Goal: Information Seeking & Learning: Learn about a topic

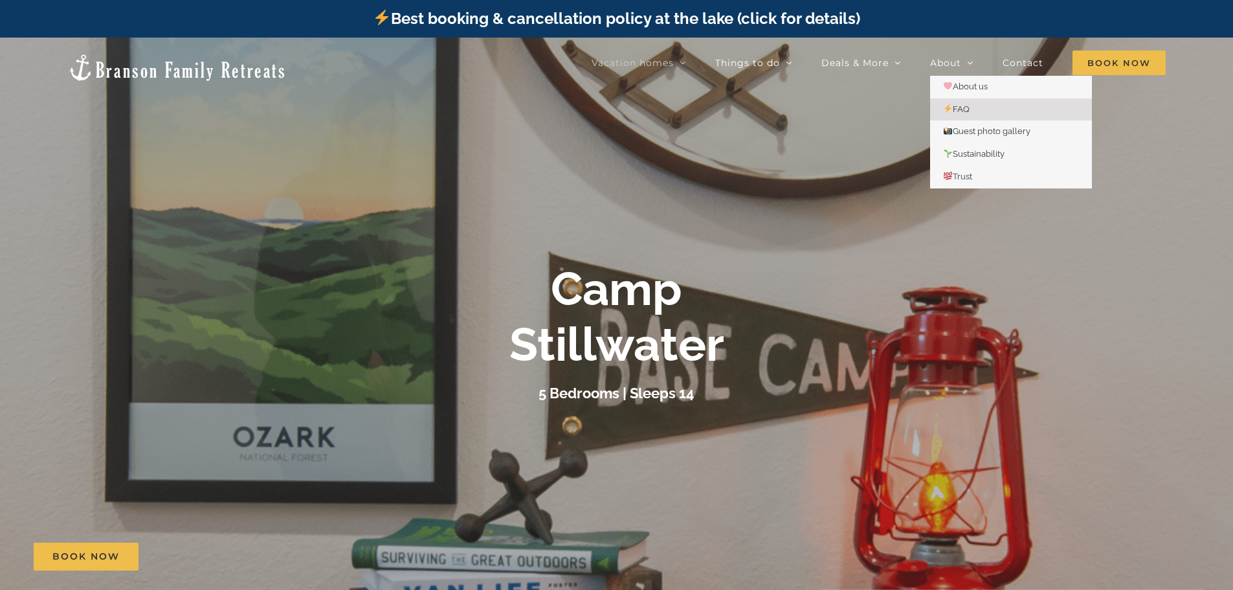
click at [970, 109] on span "FAQ" at bounding box center [956, 109] width 27 height 10
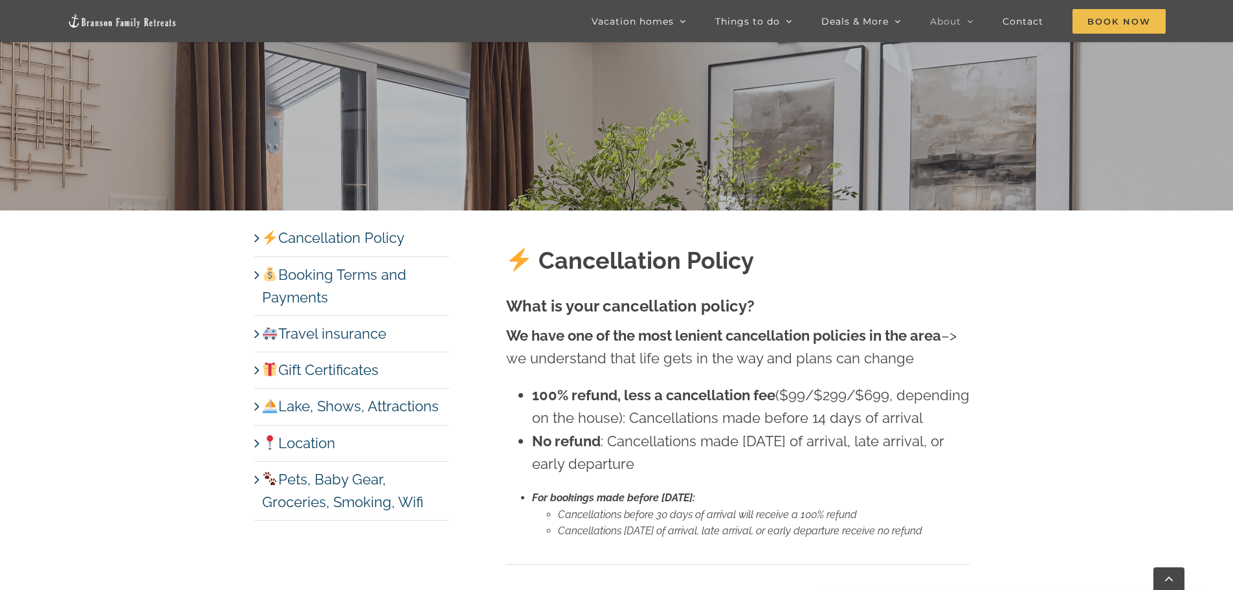
scroll to position [453, 0]
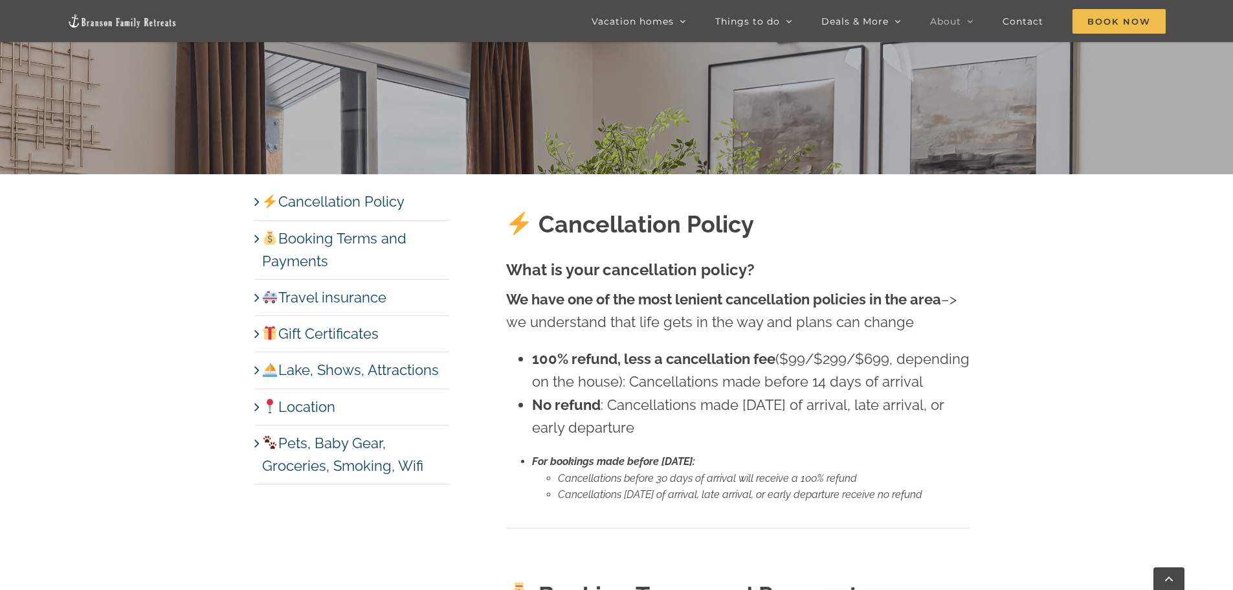
click at [262, 443] on link "Pets, Baby Gear, Groceries, Smoking, Wifi" at bounding box center [342, 453] width 161 height 39
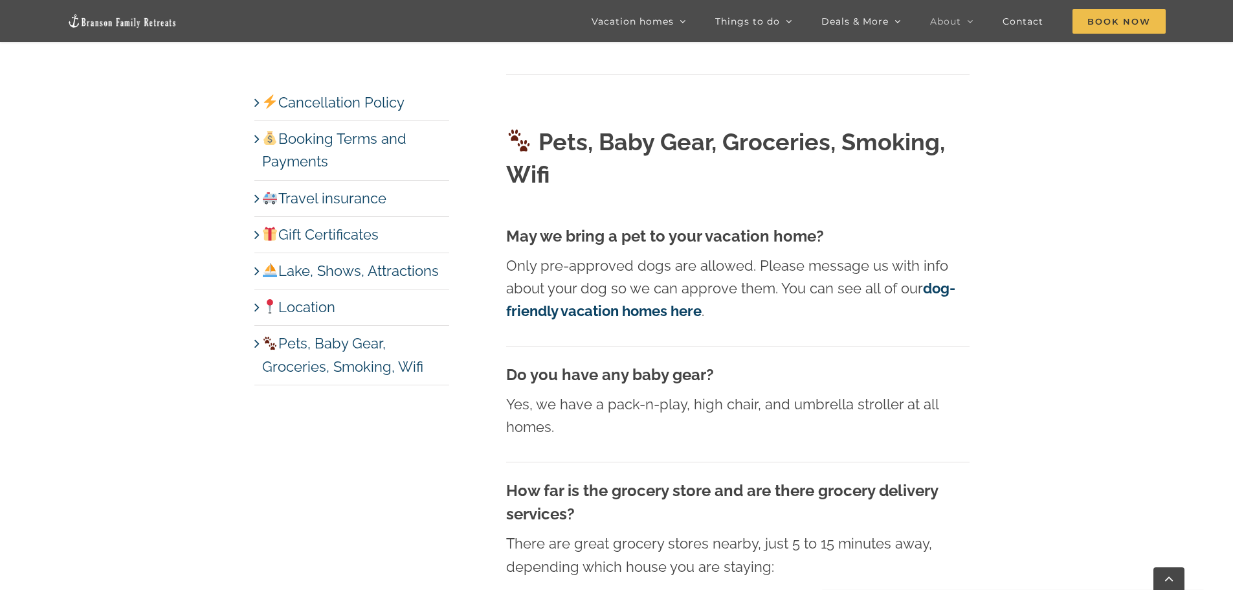
click at [941, 280] on strong "dog-friendly vacation homes here" at bounding box center [730, 299] width 449 height 39
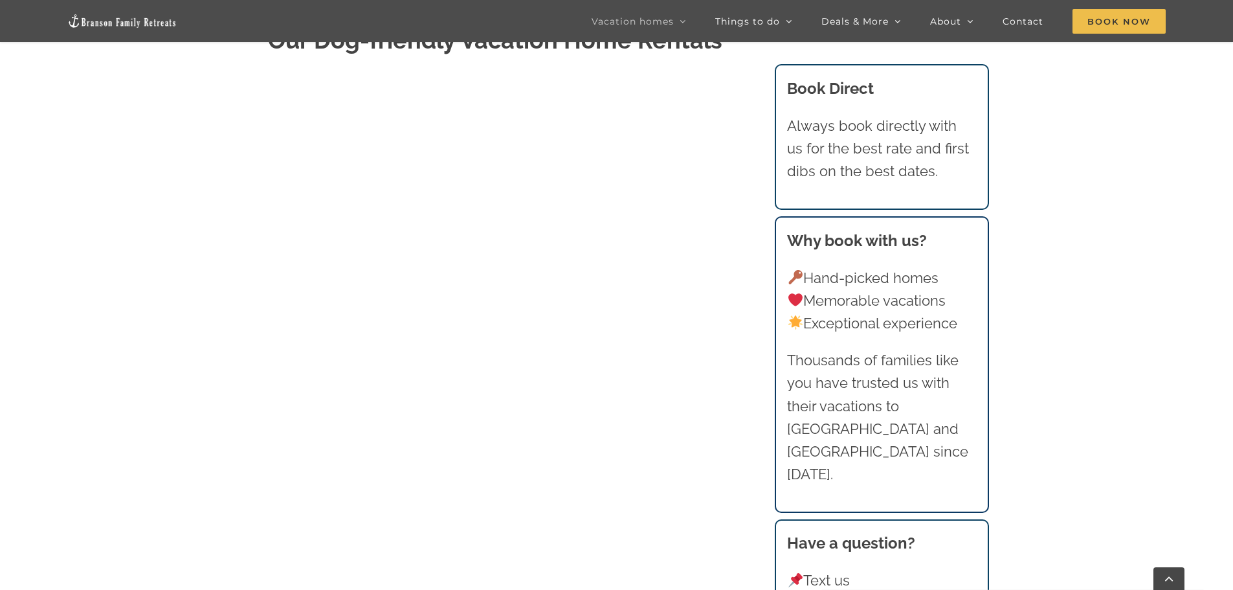
scroll to position [647, 0]
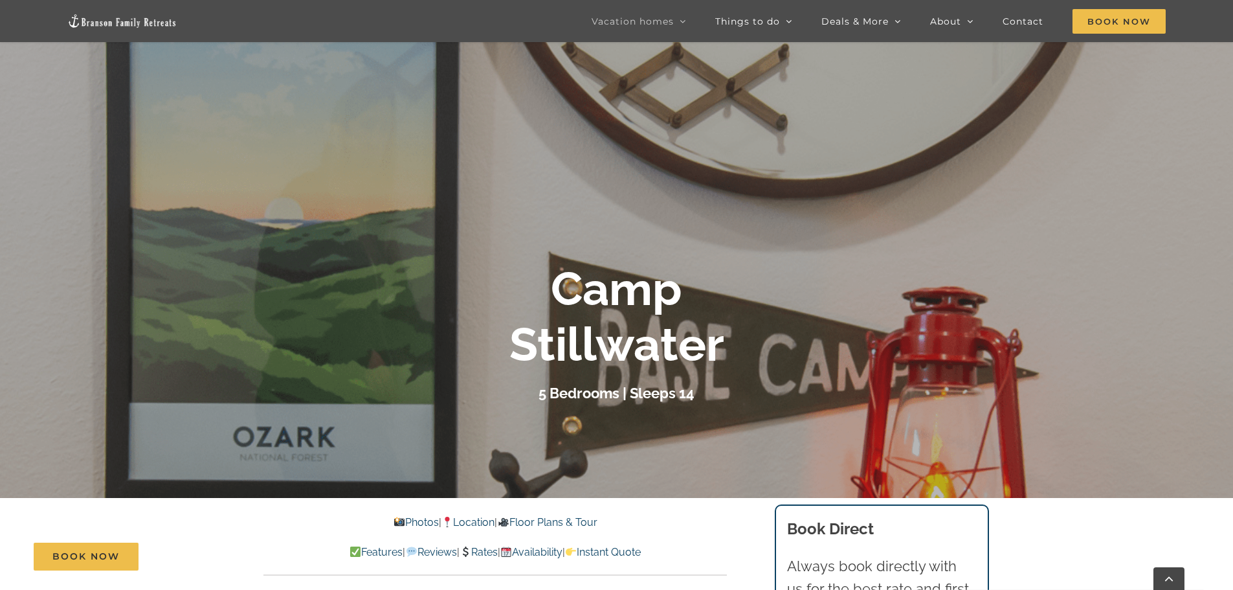
scroll to position [194, 0]
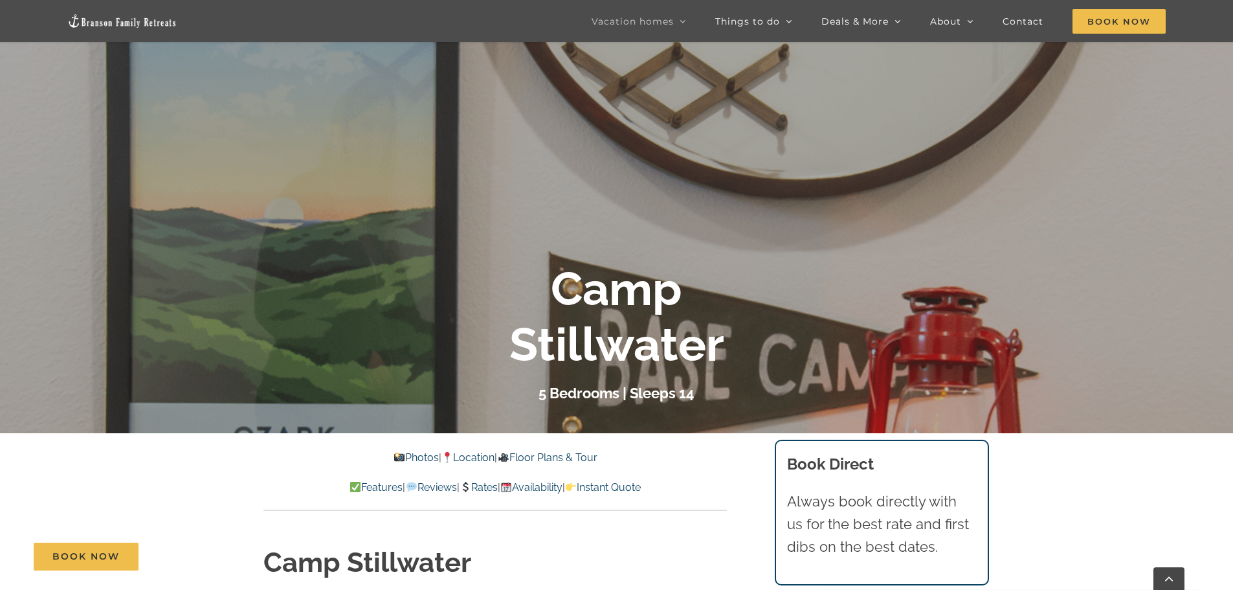
click at [412, 458] on link "Photos" at bounding box center [416, 457] width 45 height 12
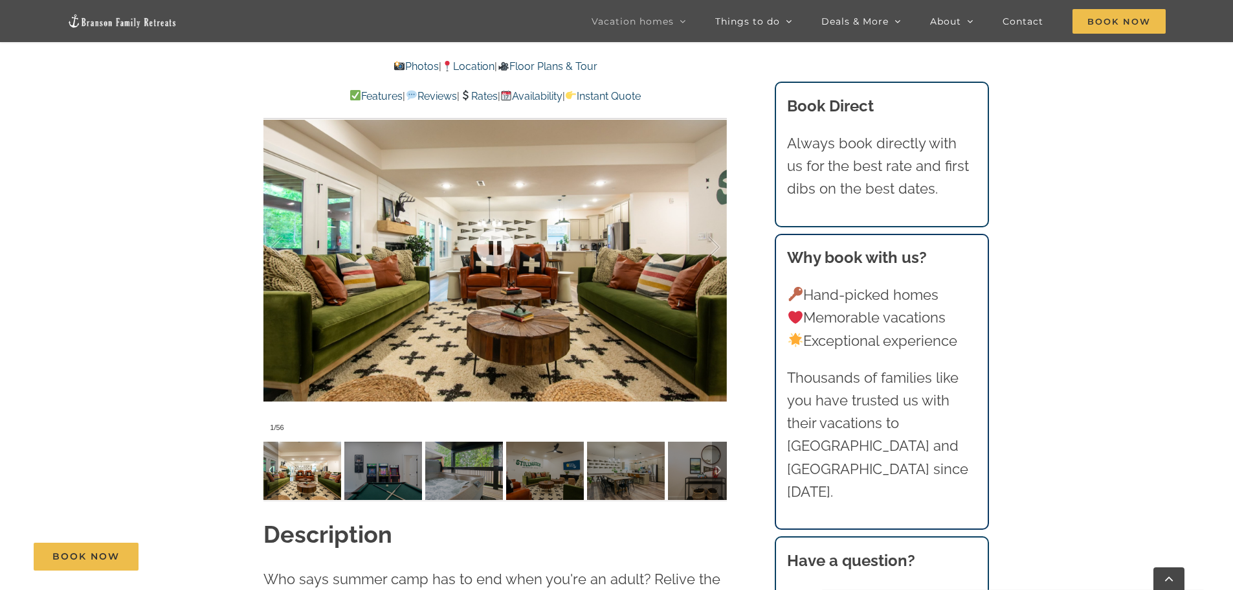
scroll to position [1036, 0]
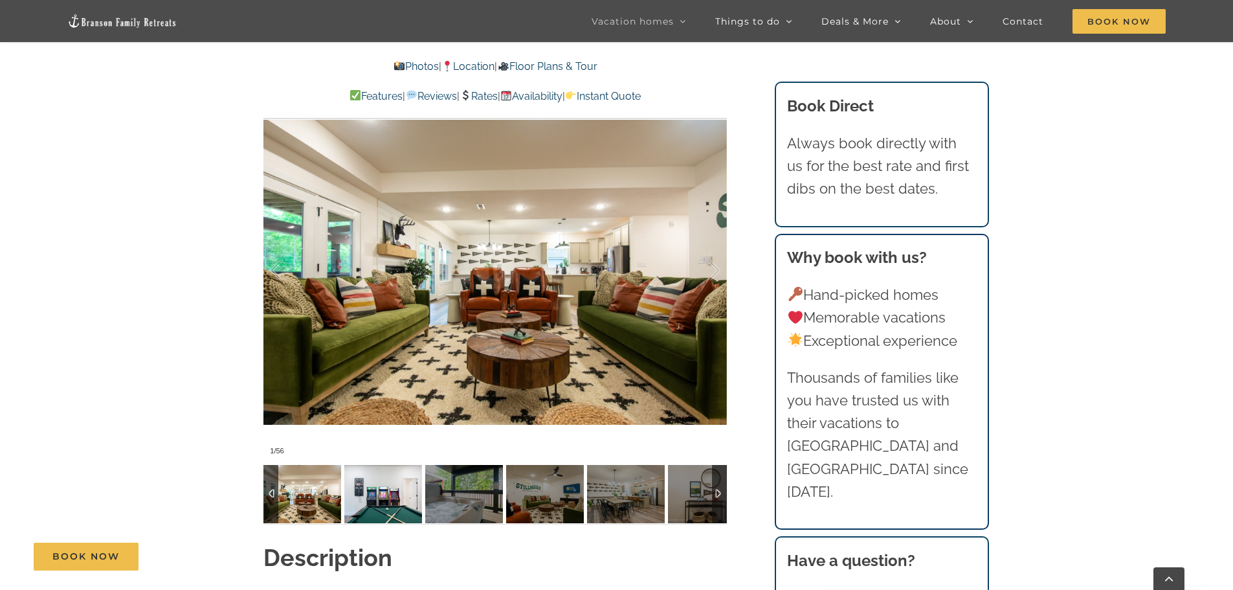
click at [383, 465] on img at bounding box center [383, 494] width 78 height 58
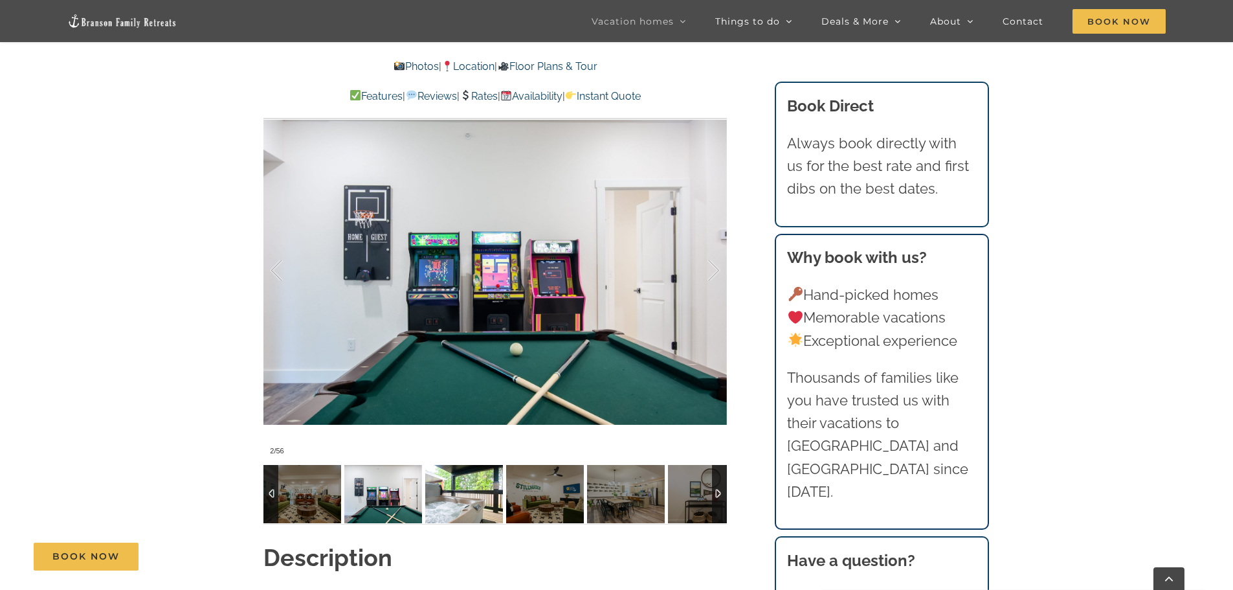
click at [469, 465] on img at bounding box center [464, 494] width 78 height 58
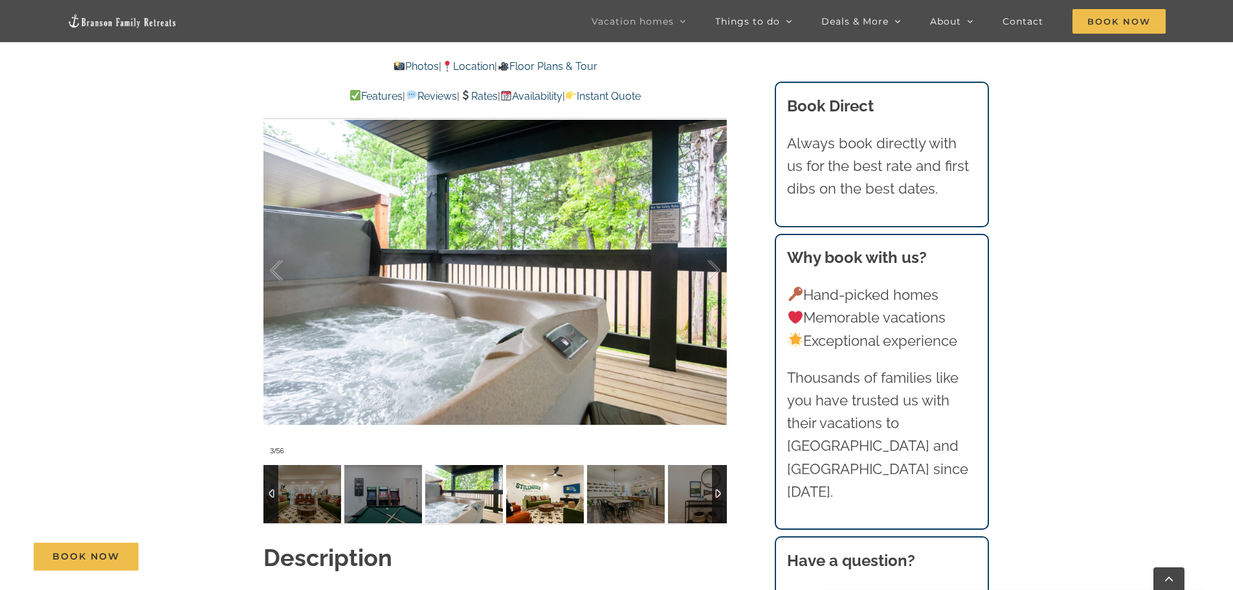
click at [570, 471] on img at bounding box center [545, 494] width 78 height 58
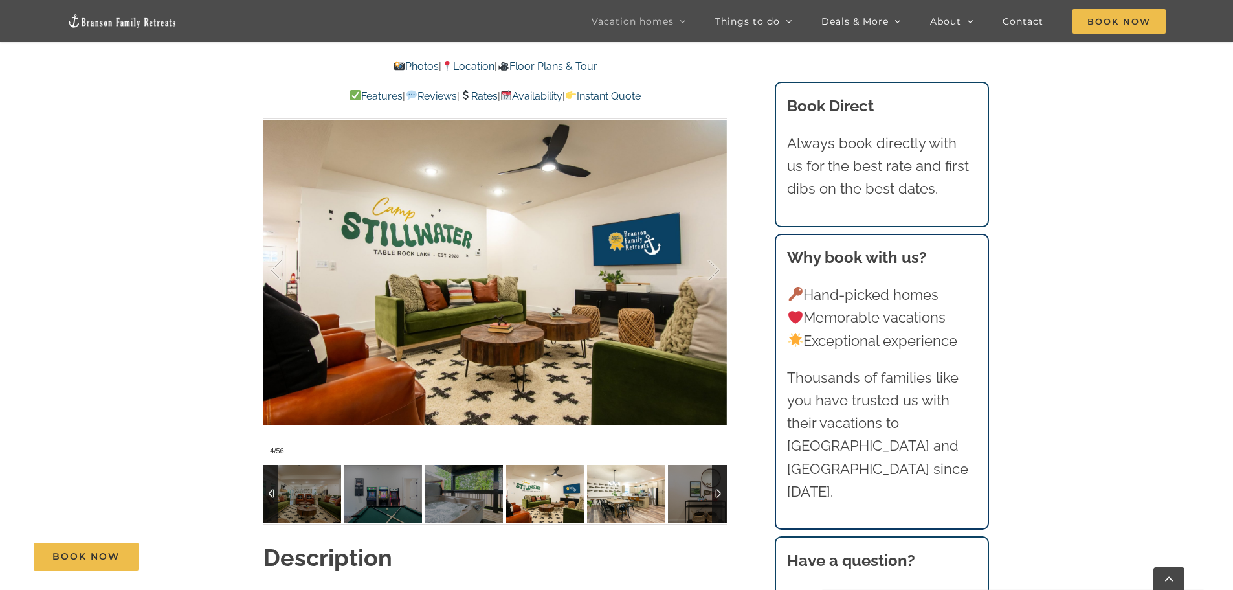
click at [650, 470] on img at bounding box center [626, 494] width 78 height 58
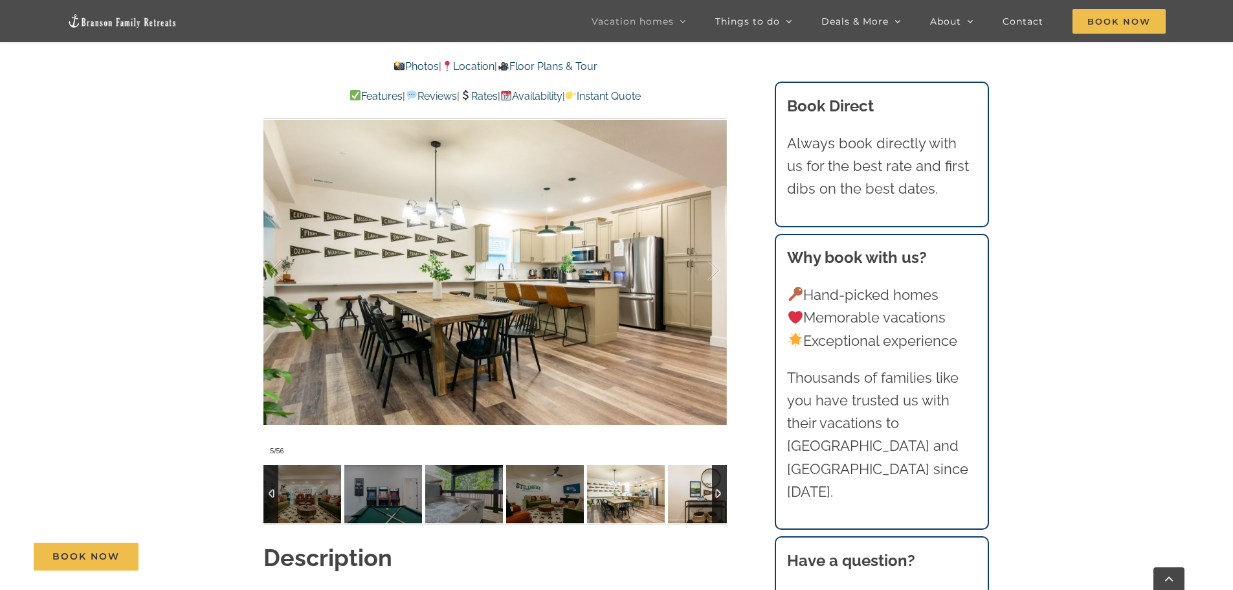
click at [709, 470] on img at bounding box center [707, 494] width 78 height 58
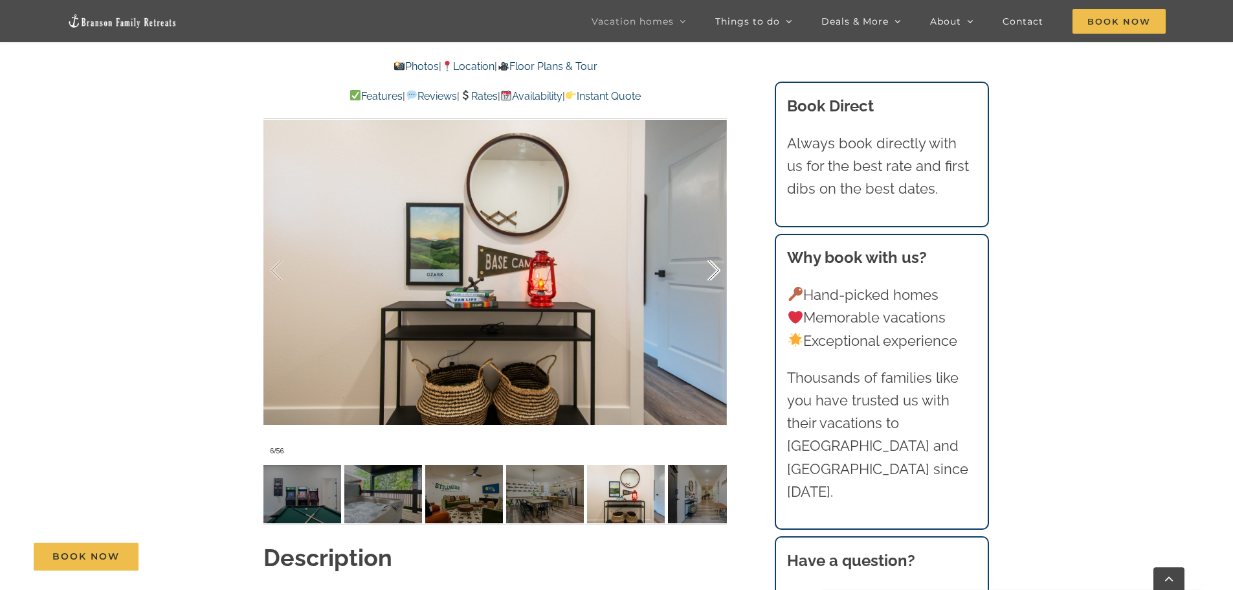
click at [707, 248] on div at bounding box center [700, 270] width 40 height 80
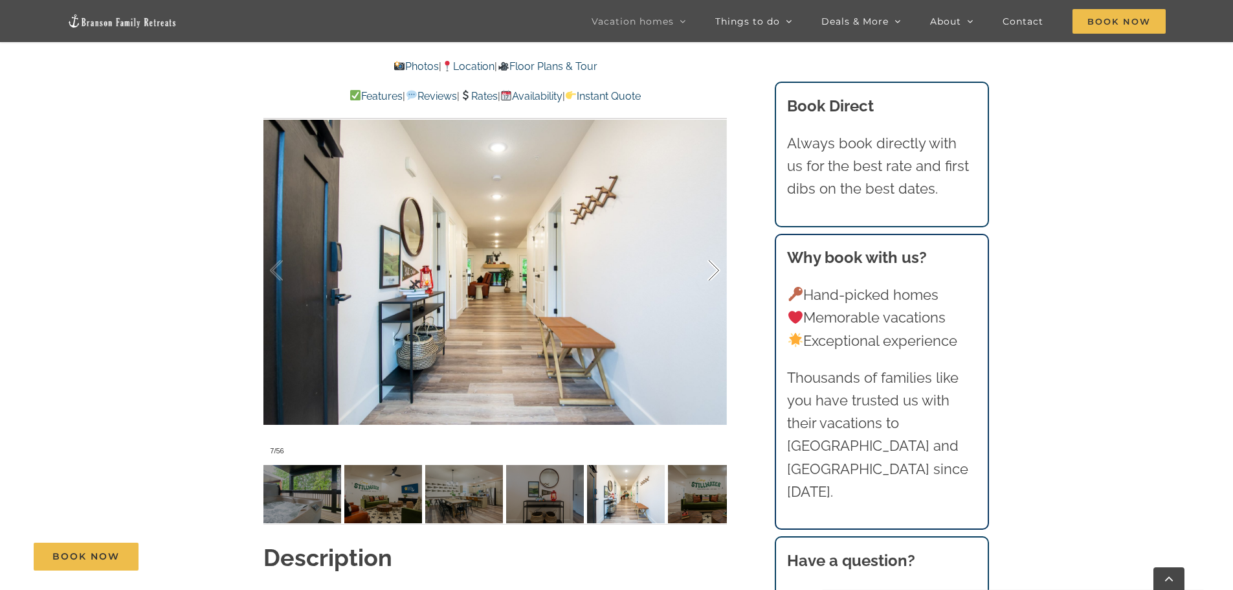
click at [707, 247] on div at bounding box center [700, 270] width 40 height 80
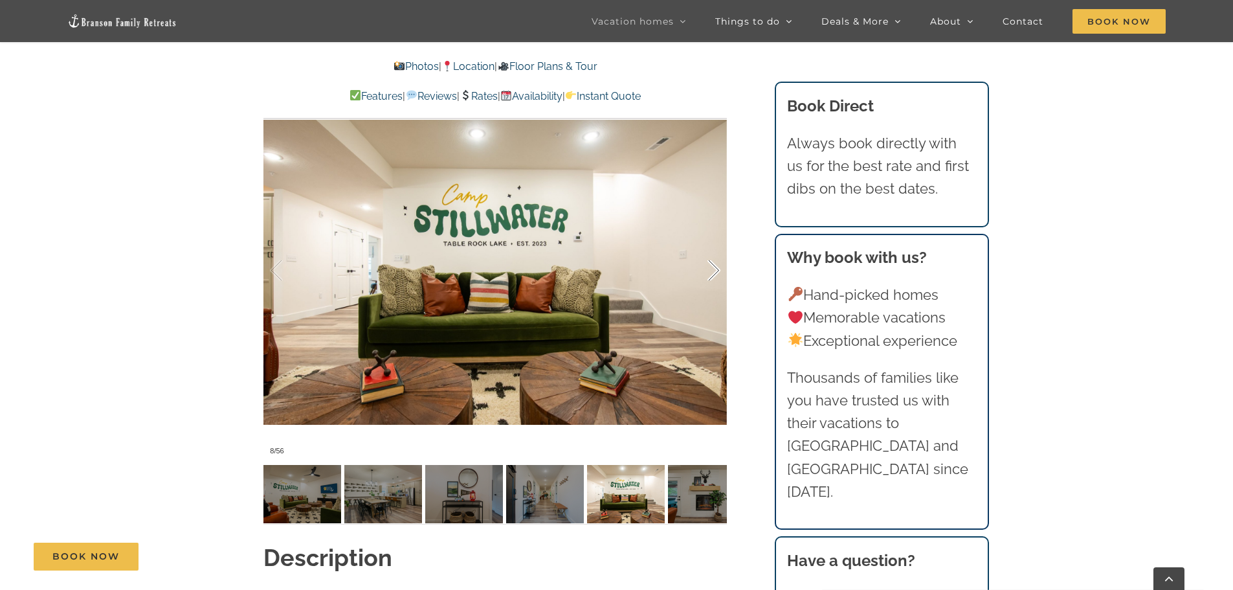
click at [707, 247] on div at bounding box center [700, 270] width 40 height 80
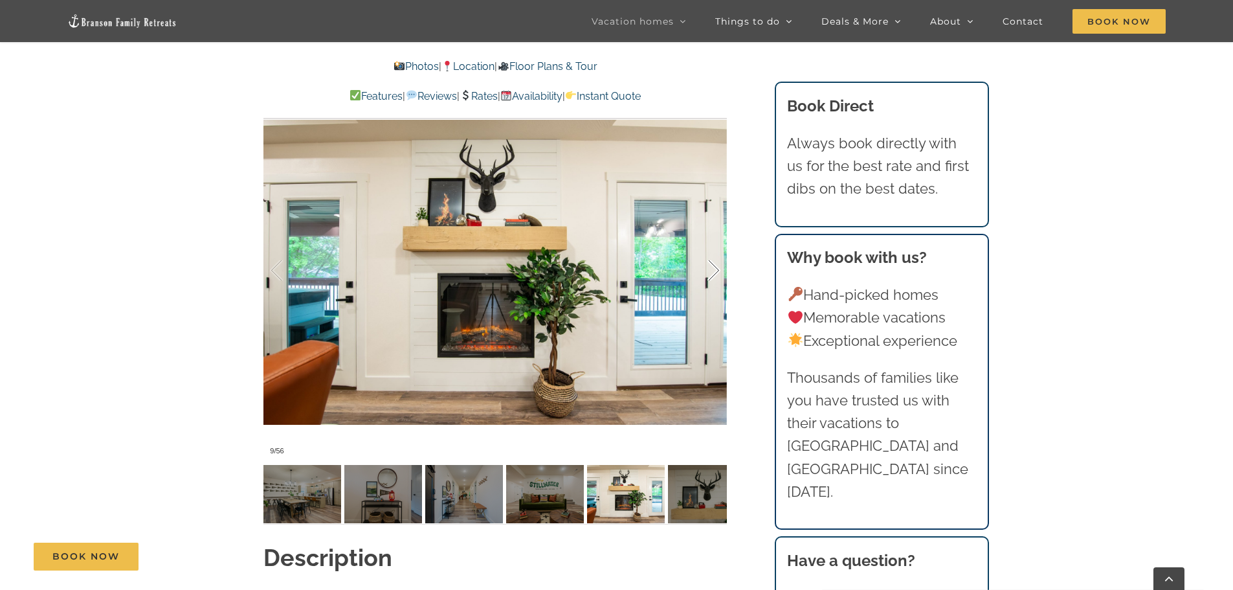
click at [707, 247] on div at bounding box center [700, 270] width 40 height 80
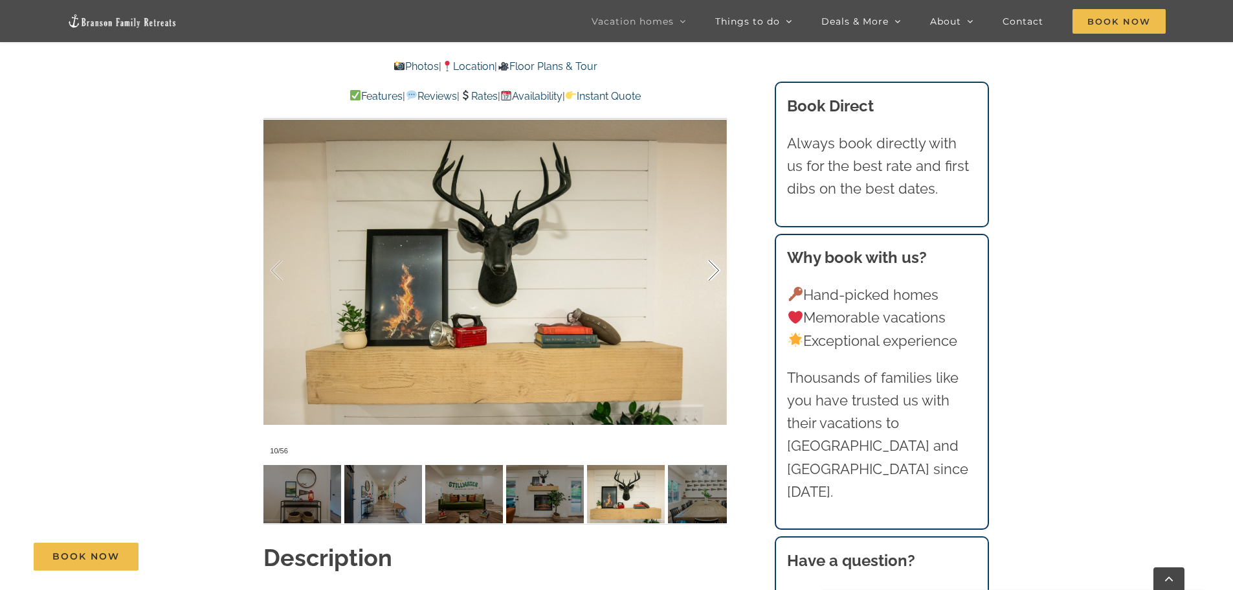
click at [707, 247] on div at bounding box center [700, 270] width 40 height 80
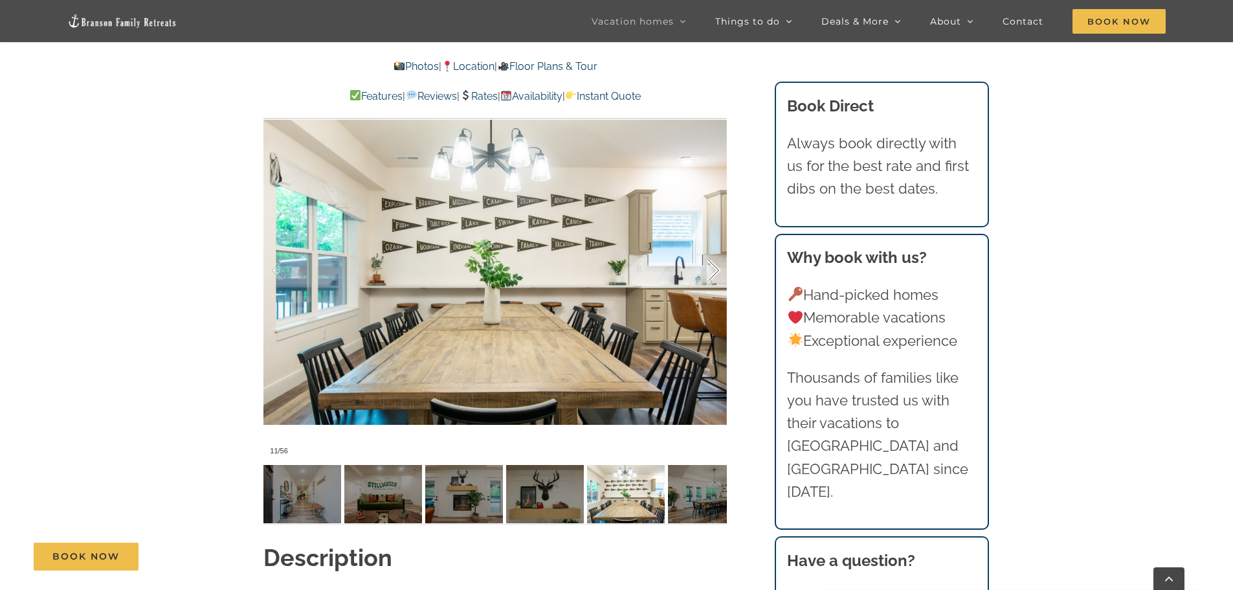
click at [707, 247] on div at bounding box center [700, 270] width 40 height 80
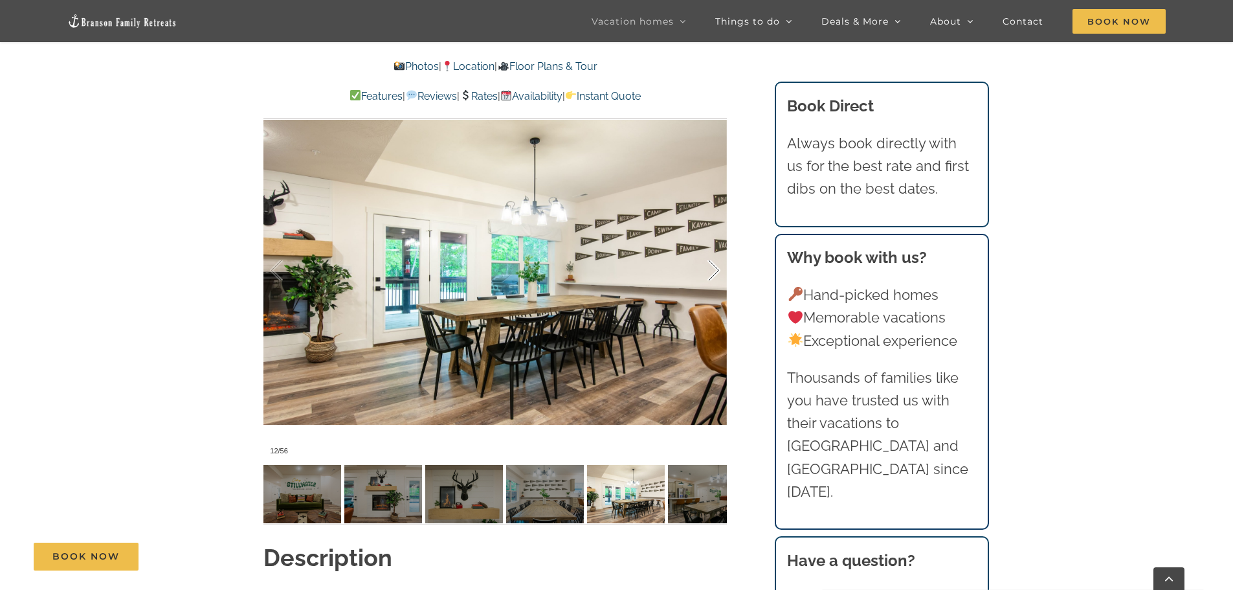
click at [707, 247] on div at bounding box center [700, 270] width 40 height 80
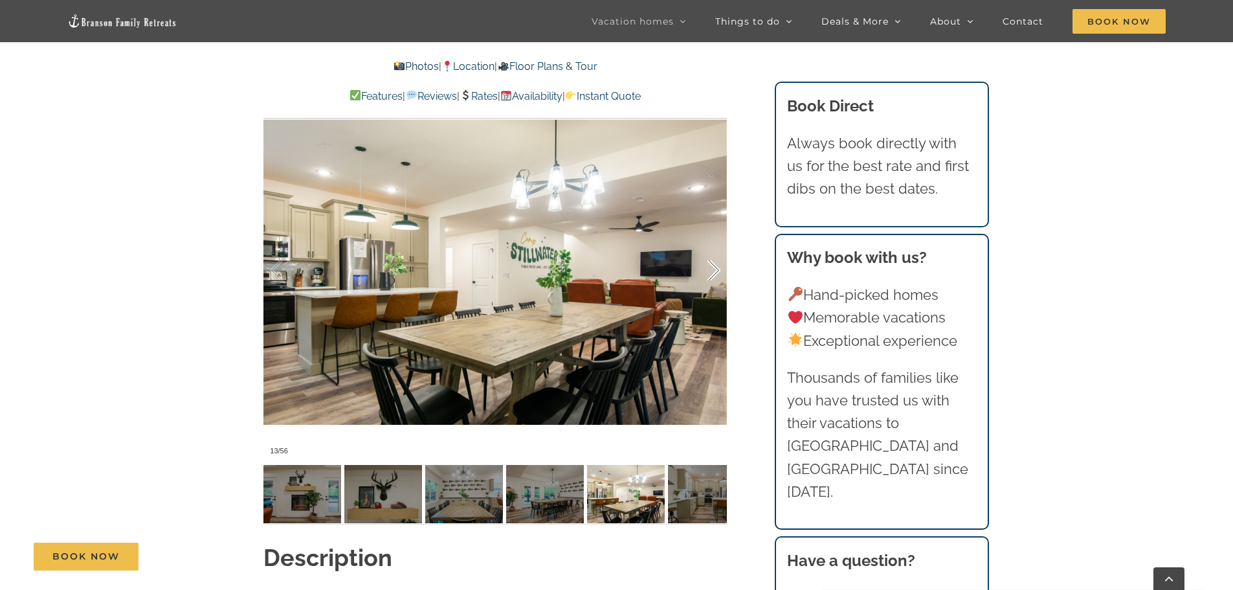
click at [707, 247] on div at bounding box center [700, 270] width 40 height 80
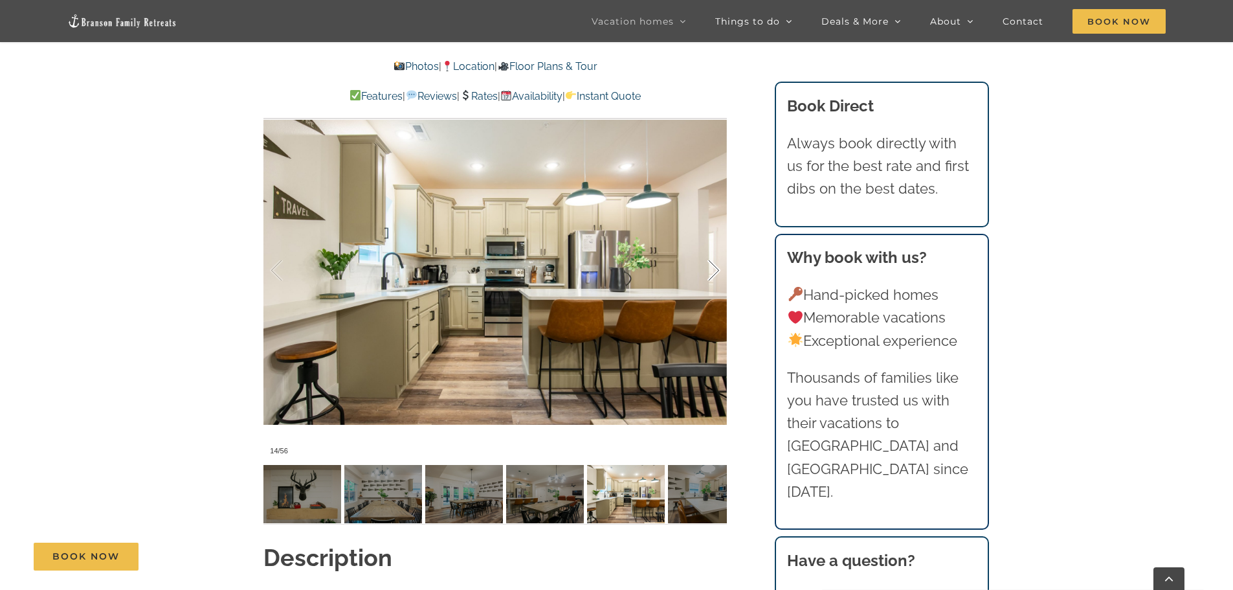
click at [707, 247] on div at bounding box center [700, 270] width 40 height 80
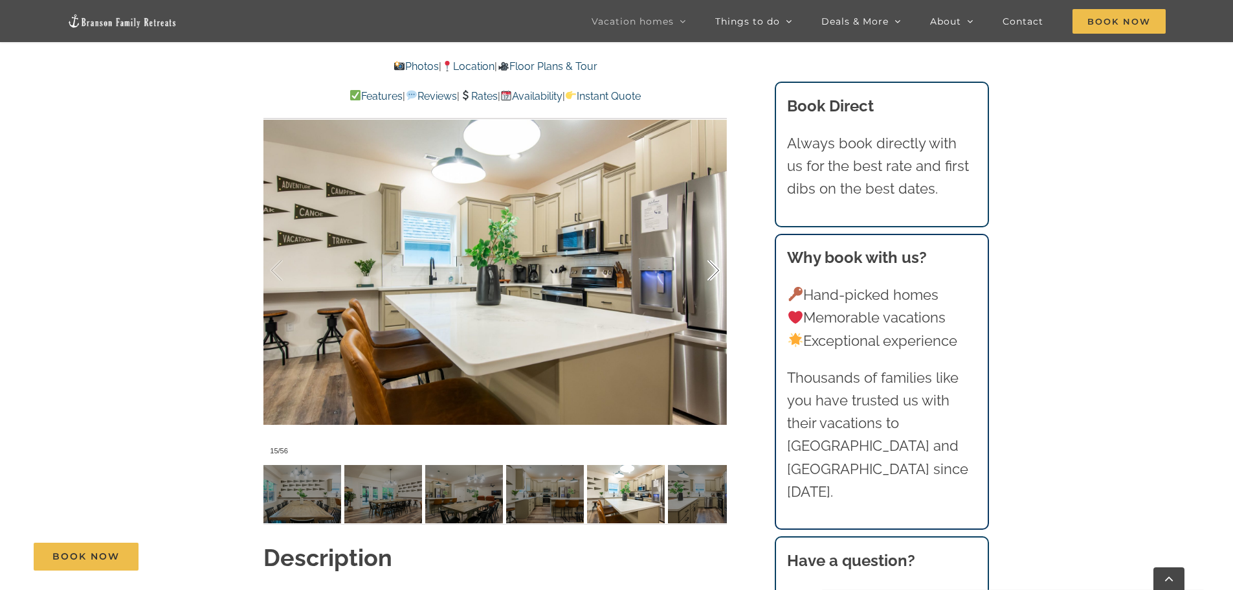
click at [707, 247] on div at bounding box center [700, 270] width 40 height 80
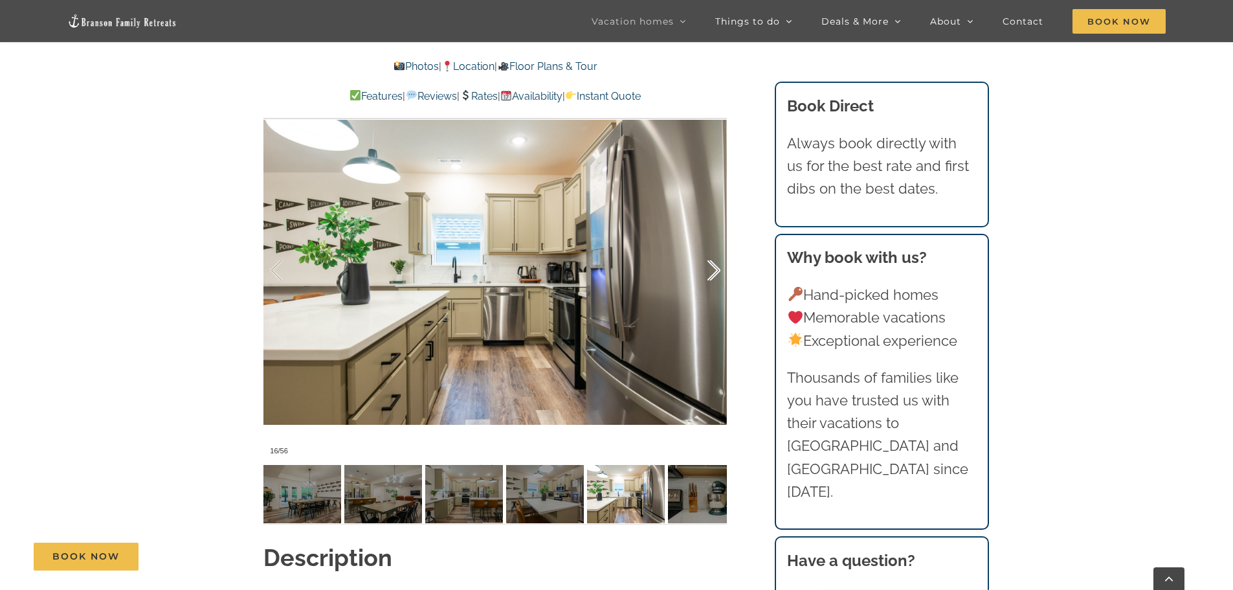
click at [707, 247] on div at bounding box center [700, 270] width 40 height 80
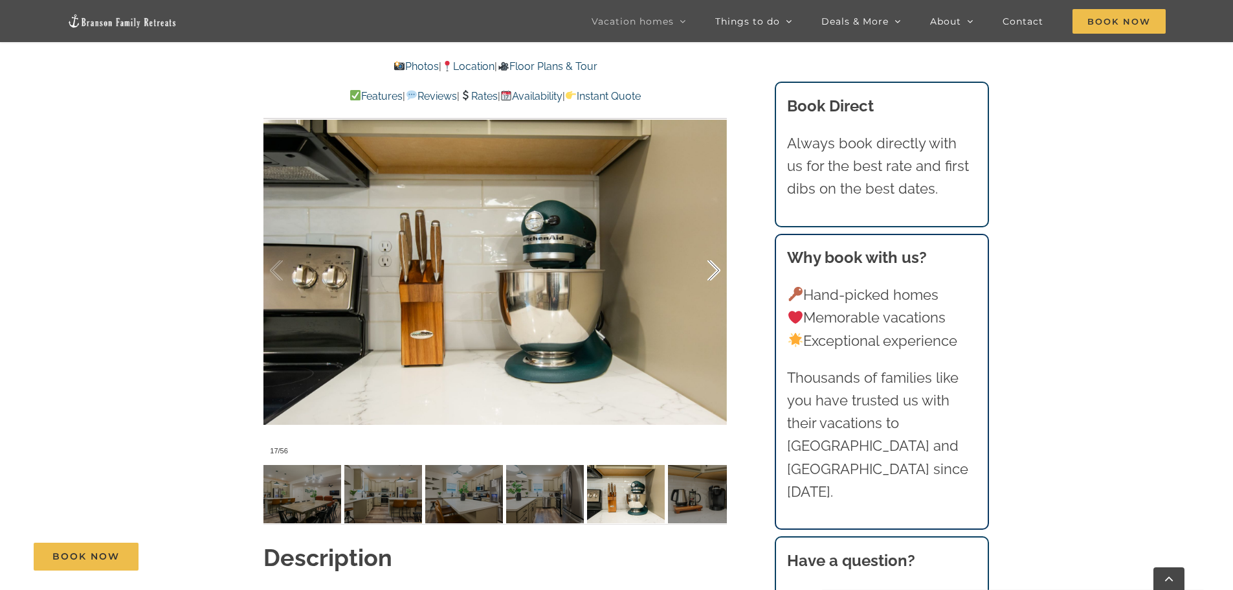
click at [707, 247] on div at bounding box center [700, 270] width 40 height 80
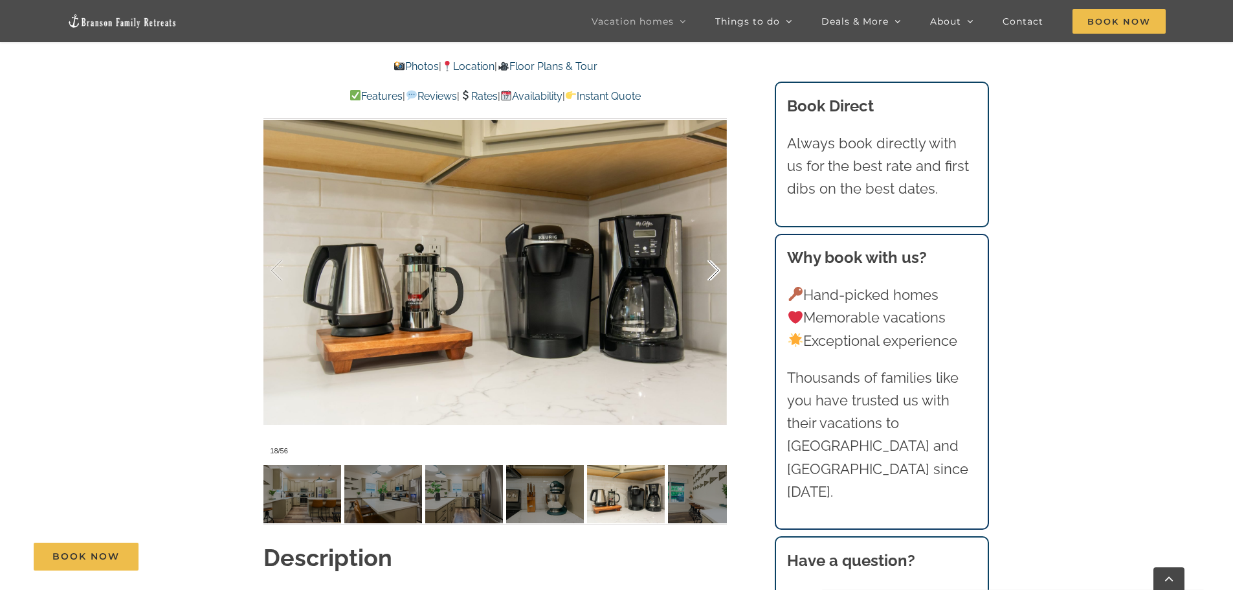
click at [707, 247] on div at bounding box center [700, 270] width 40 height 80
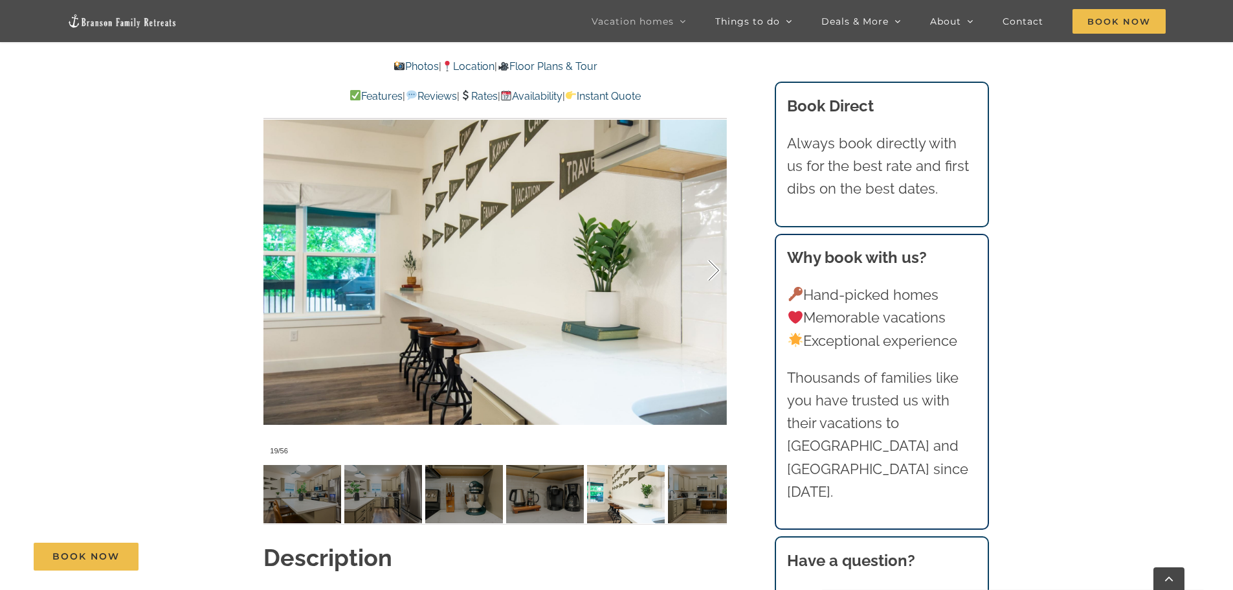
click at [707, 247] on div at bounding box center [700, 270] width 40 height 80
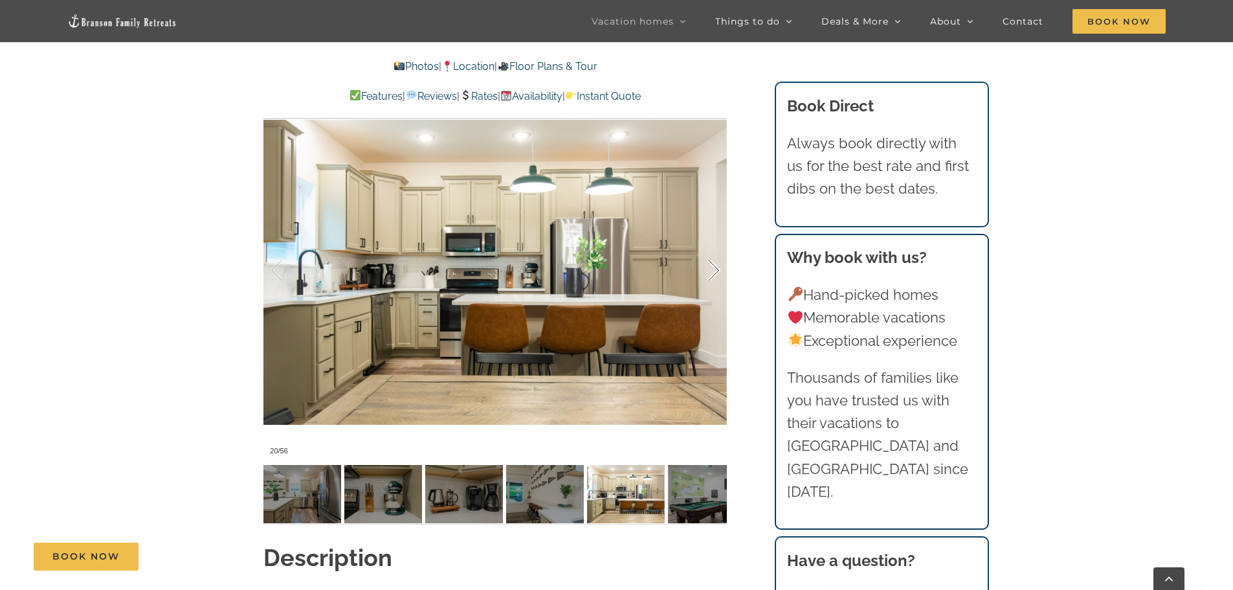
click at [707, 247] on div at bounding box center [700, 270] width 40 height 80
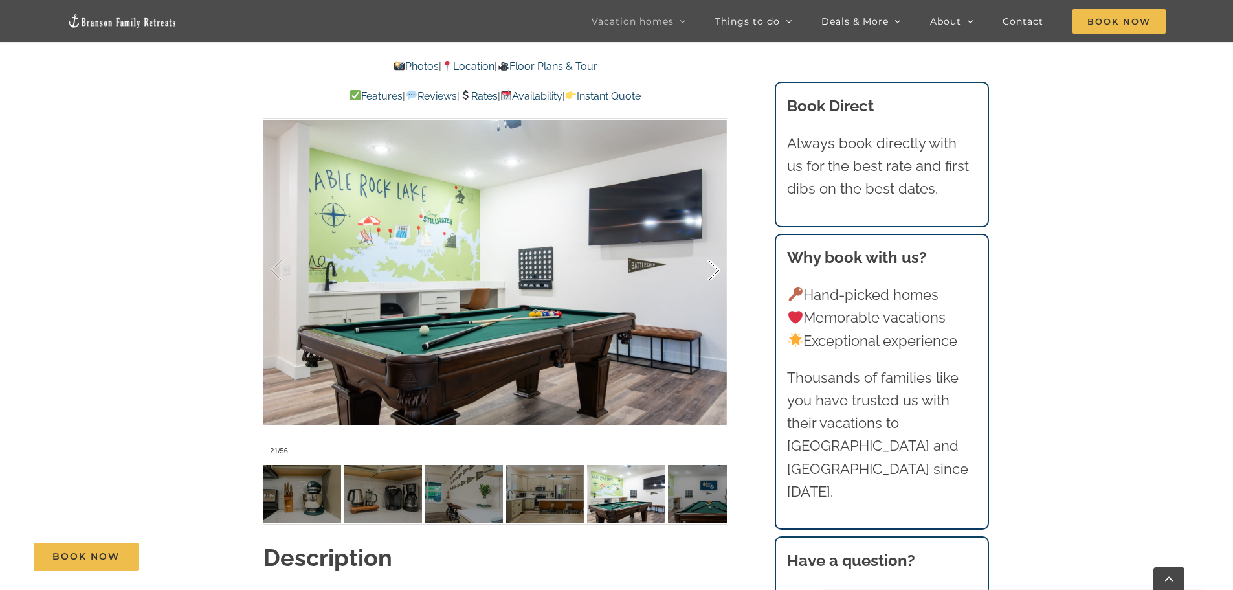
click at [707, 247] on div at bounding box center [700, 270] width 40 height 80
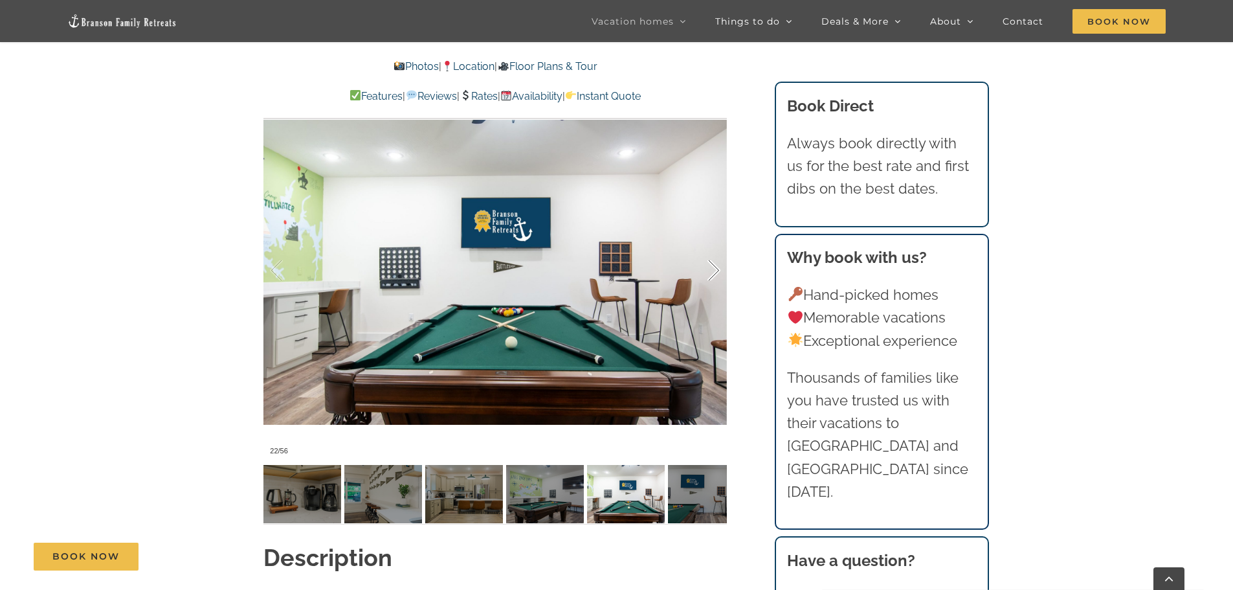
click at [707, 247] on div at bounding box center [700, 270] width 40 height 80
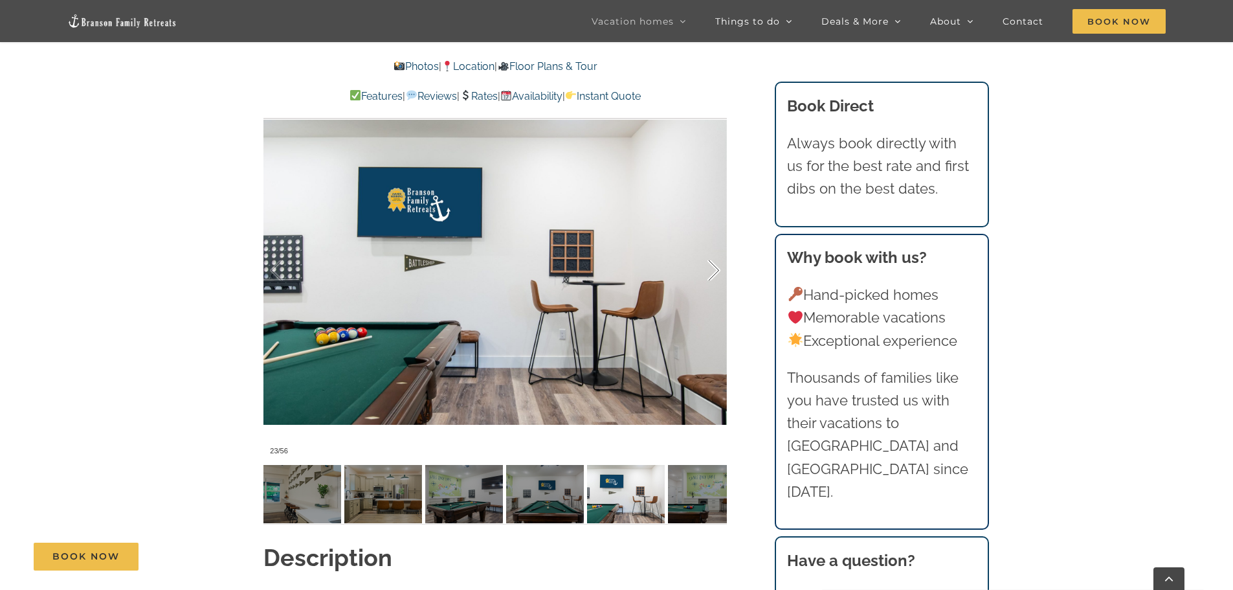
click at [707, 247] on div at bounding box center [700, 270] width 40 height 80
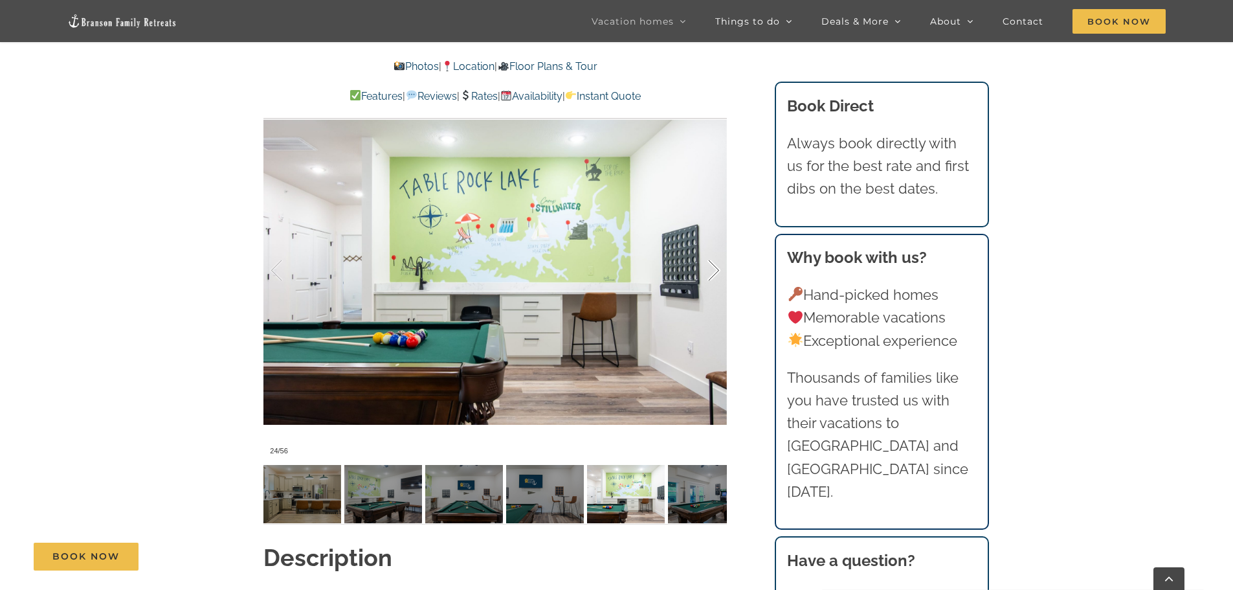
click at [707, 247] on div at bounding box center [700, 270] width 40 height 80
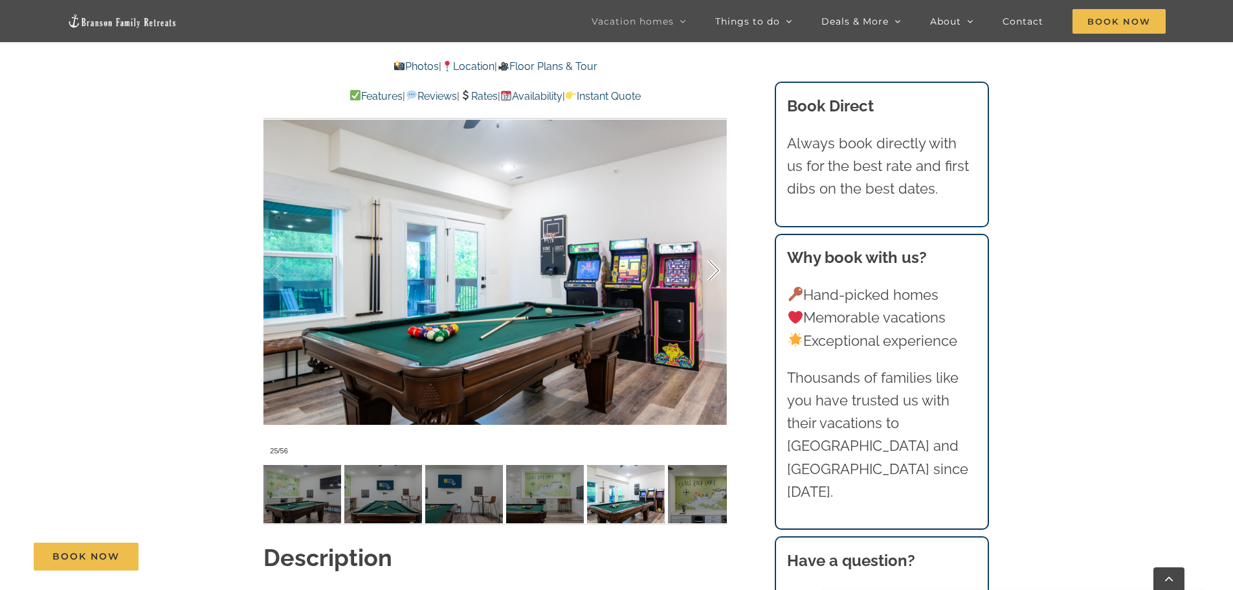
click at [707, 247] on div at bounding box center [700, 270] width 40 height 80
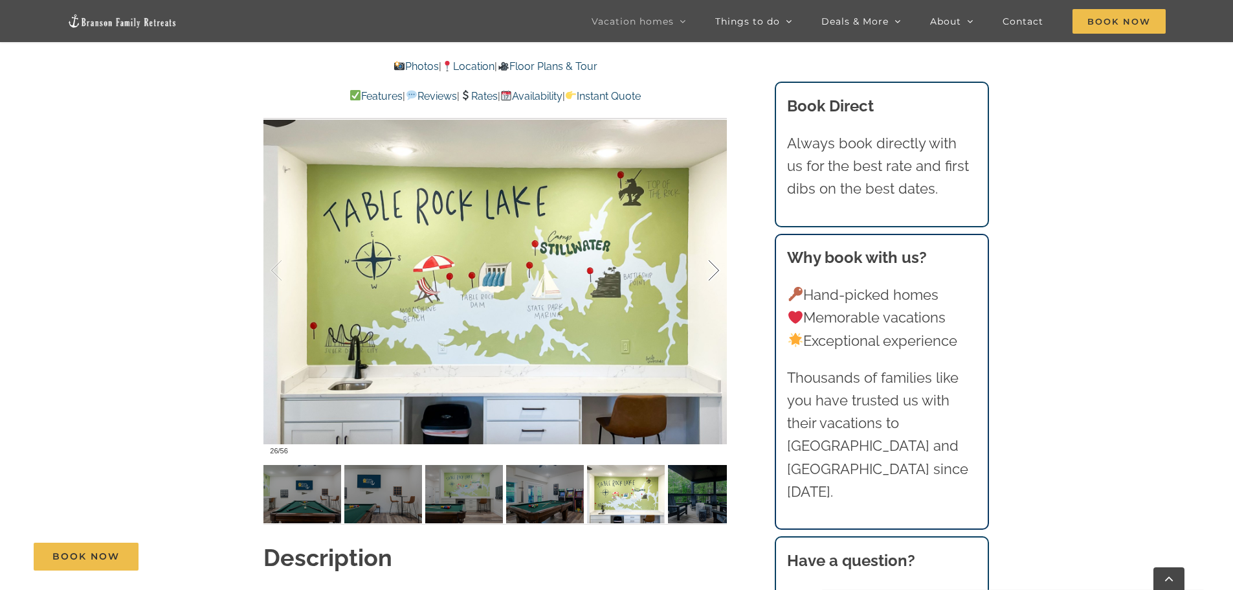
click at [707, 247] on div at bounding box center [700, 270] width 40 height 80
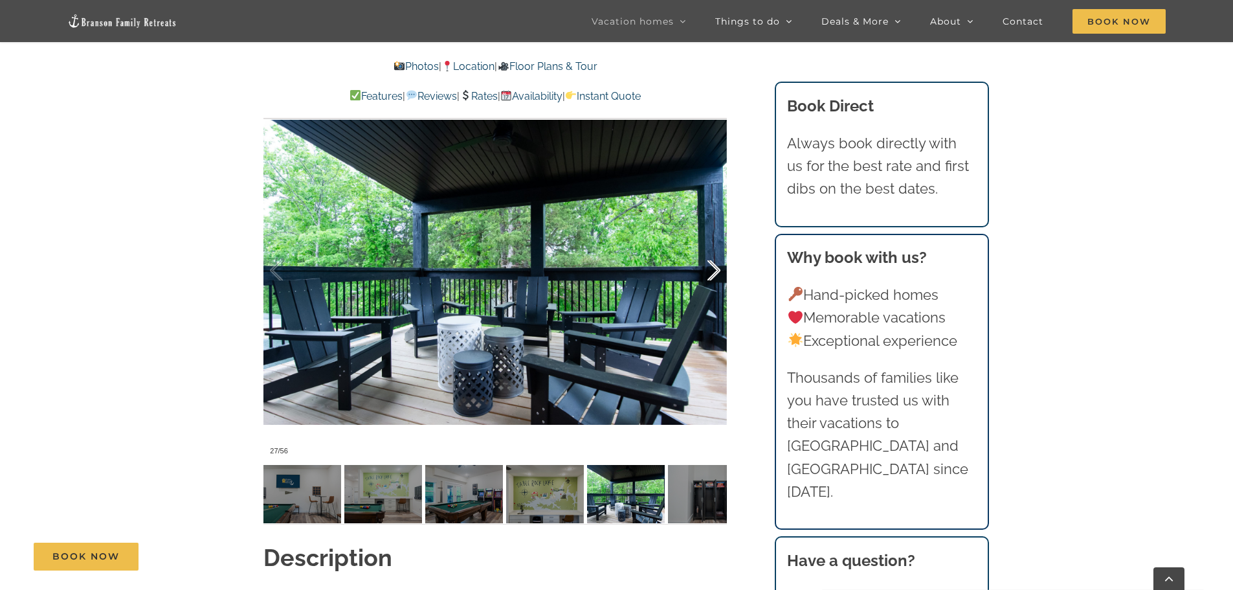
click at [707, 247] on div at bounding box center [700, 270] width 40 height 80
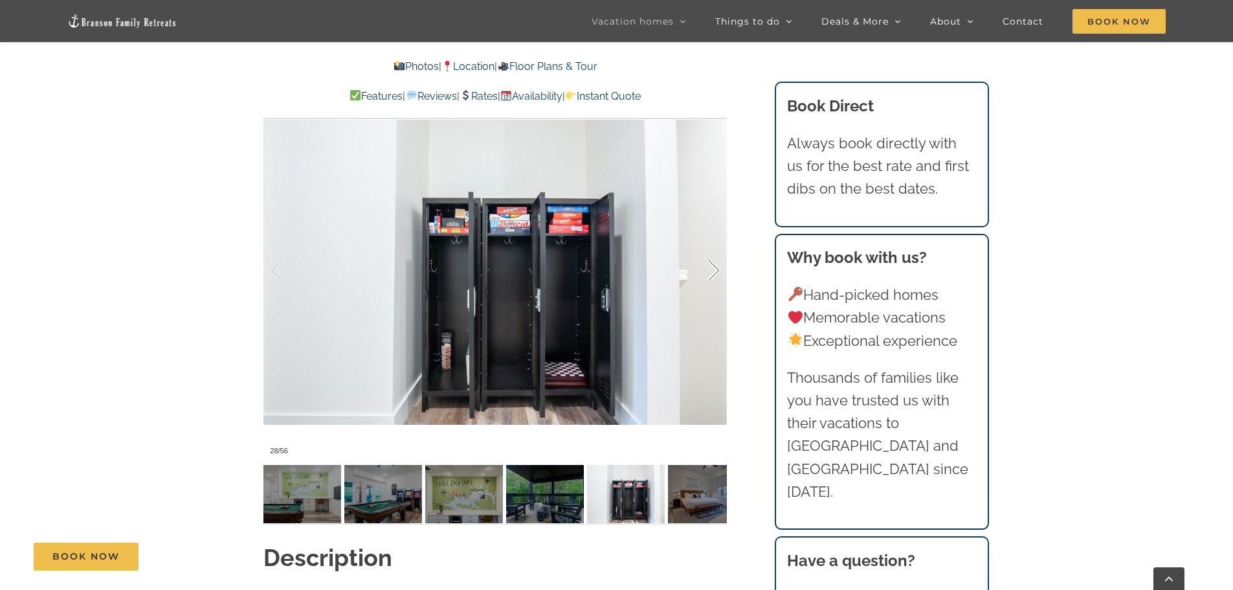
click at [707, 247] on div at bounding box center [700, 270] width 40 height 80
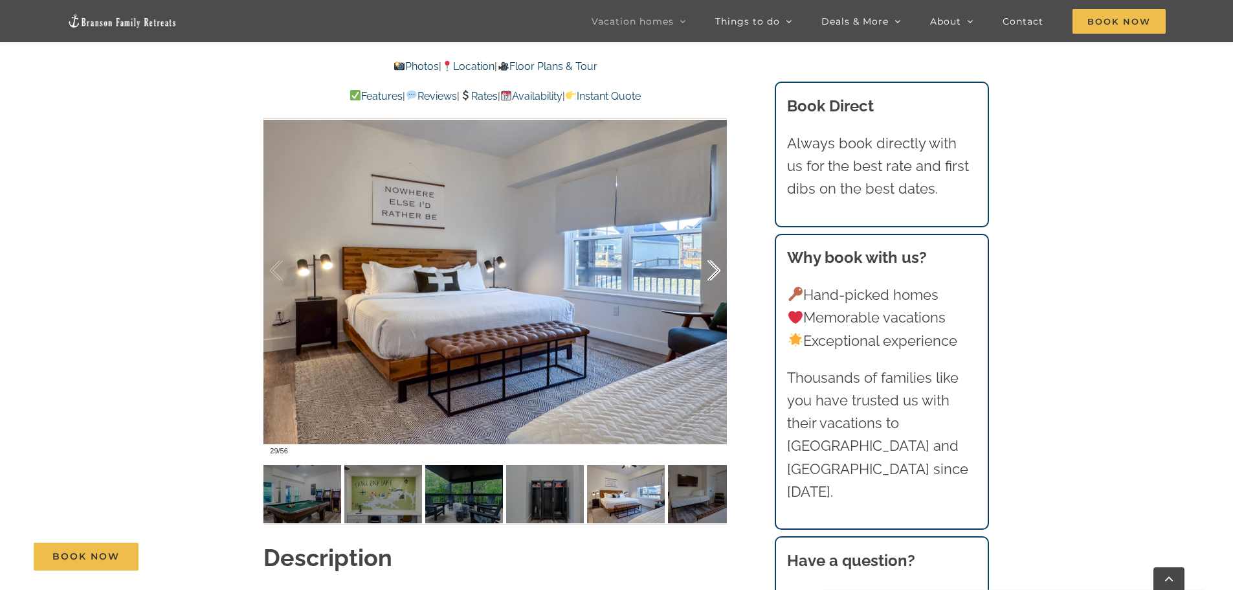
click at [707, 247] on div at bounding box center [700, 270] width 40 height 80
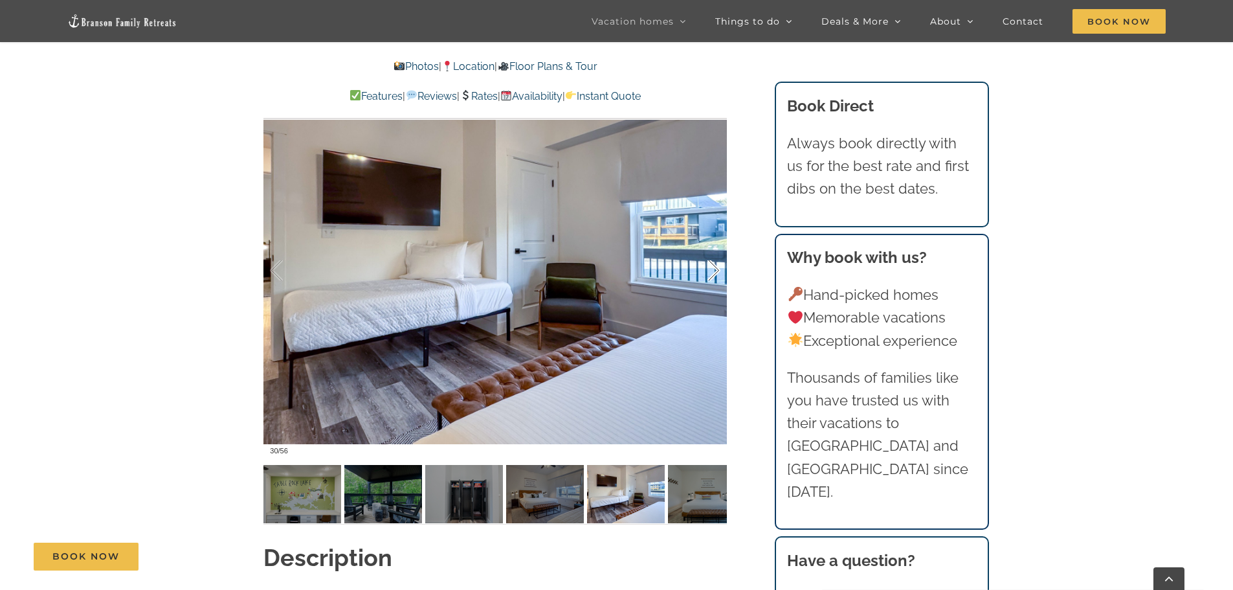
click at [707, 247] on div at bounding box center [700, 270] width 40 height 80
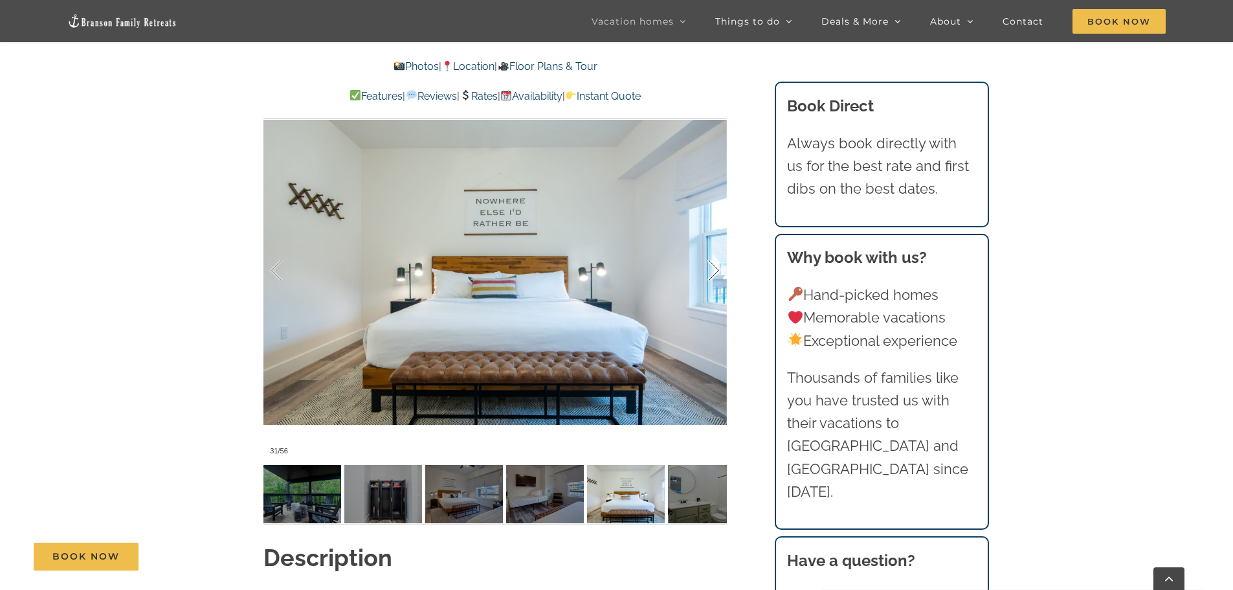
click at [707, 247] on div at bounding box center [700, 270] width 40 height 80
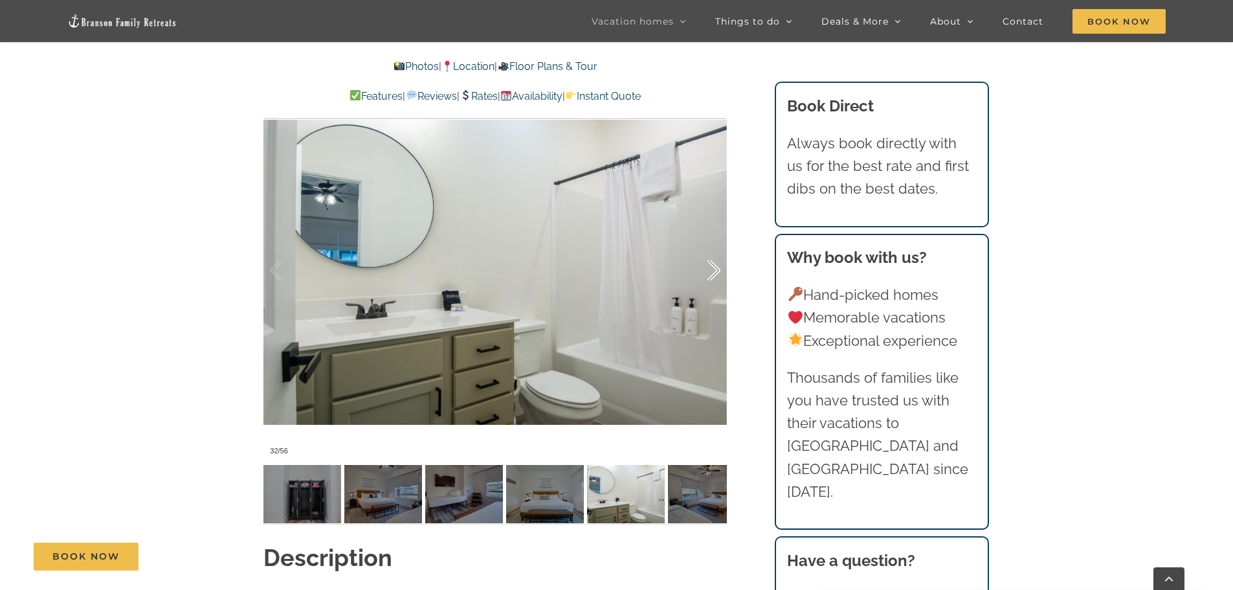
click at [707, 247] on div at bounding box center [700, 270] width 40 height 80
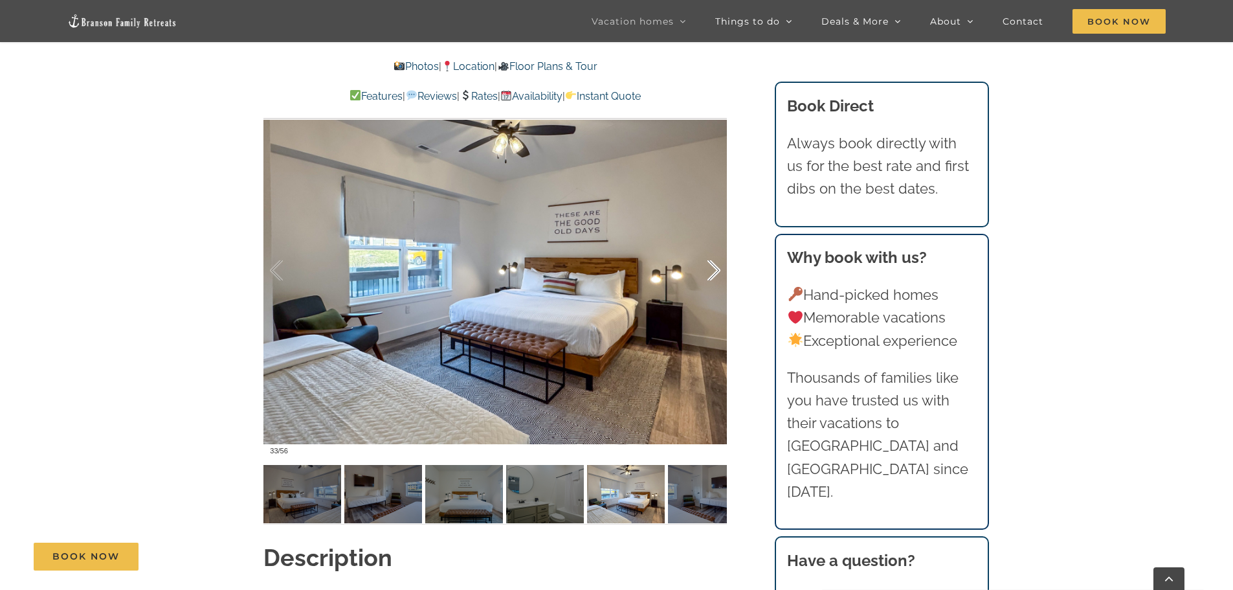
click at [707, 247] on div at bounding box center [700, 270] width 40 height 80
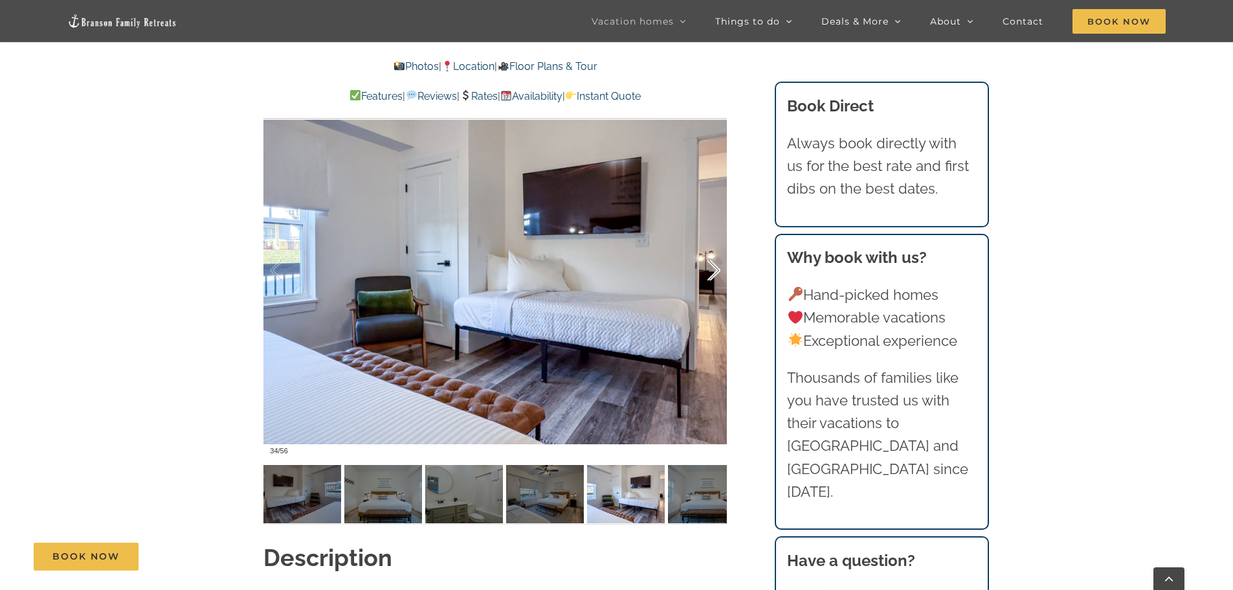
click at [707, 247] on div at bounding box center [700, 270] width 40 height 80
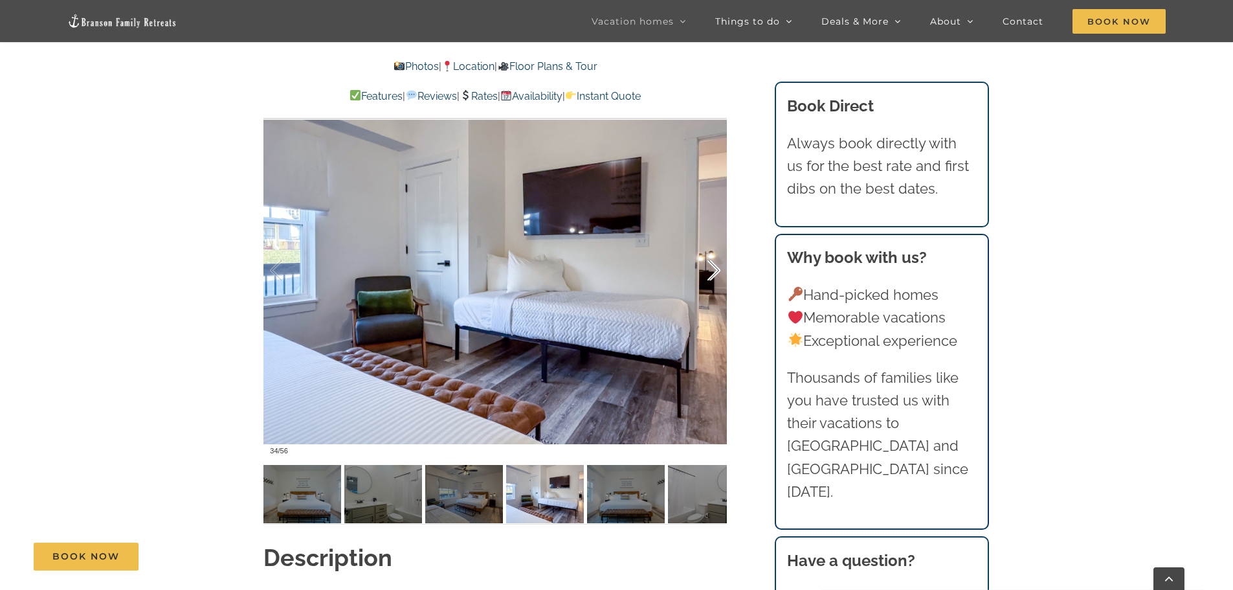
click at [707, 247] on div at bounding box center [700, 270] width 40 height 80
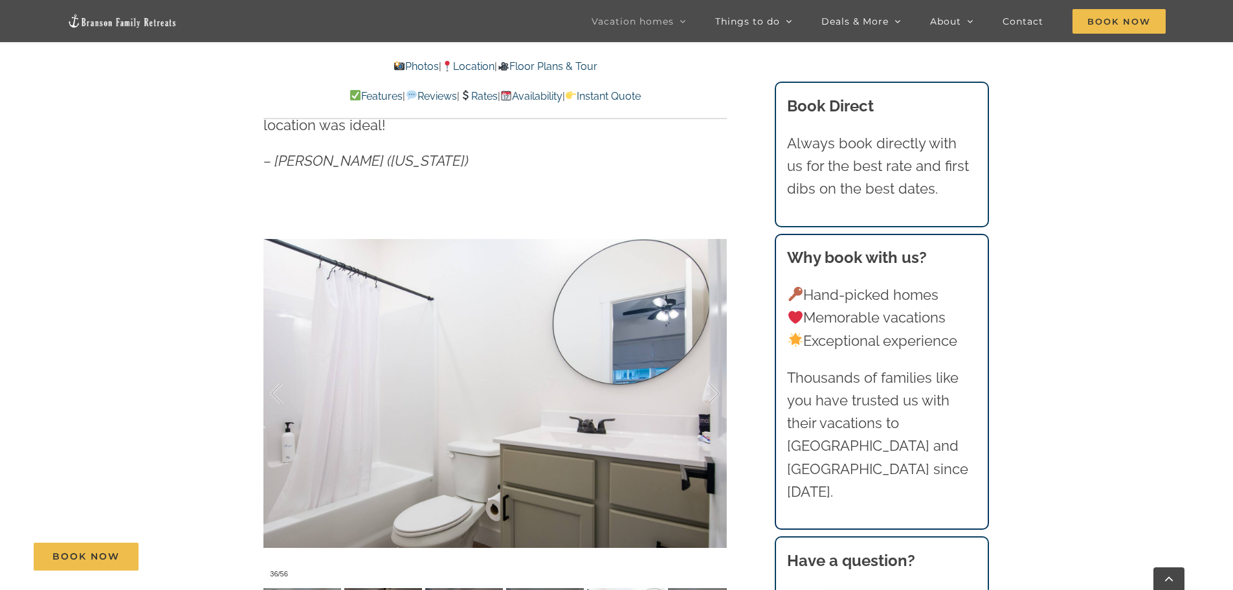
scroll to position [777, 0]
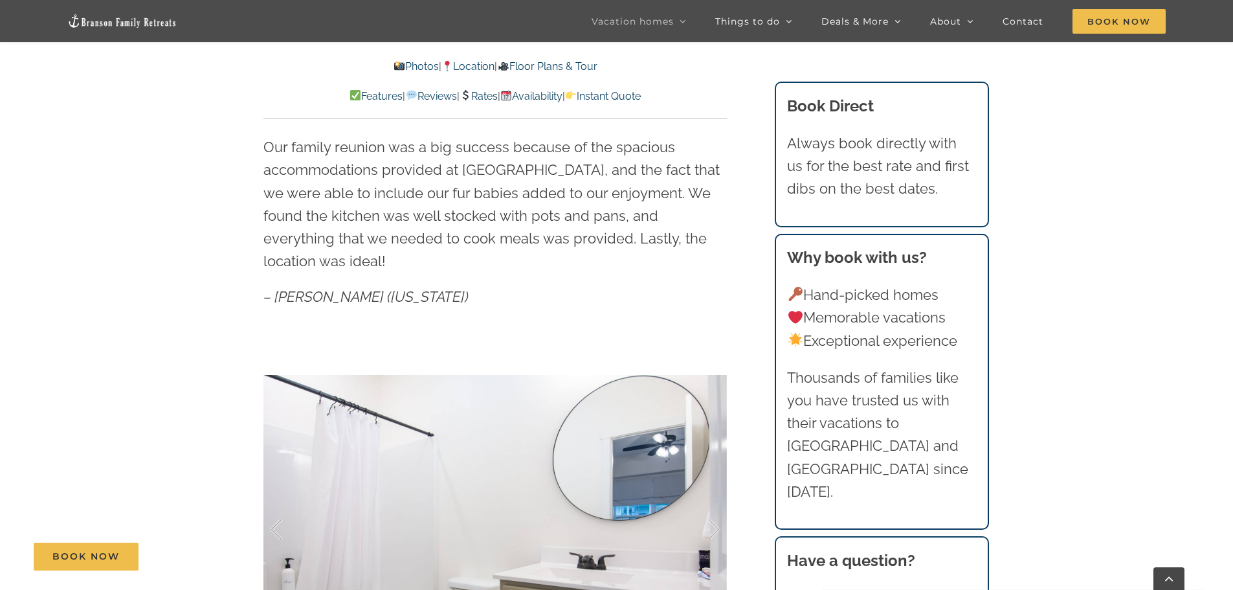
click at [482, 96] on link "Rates" at bounding box center [479, 96] width 38 height 12
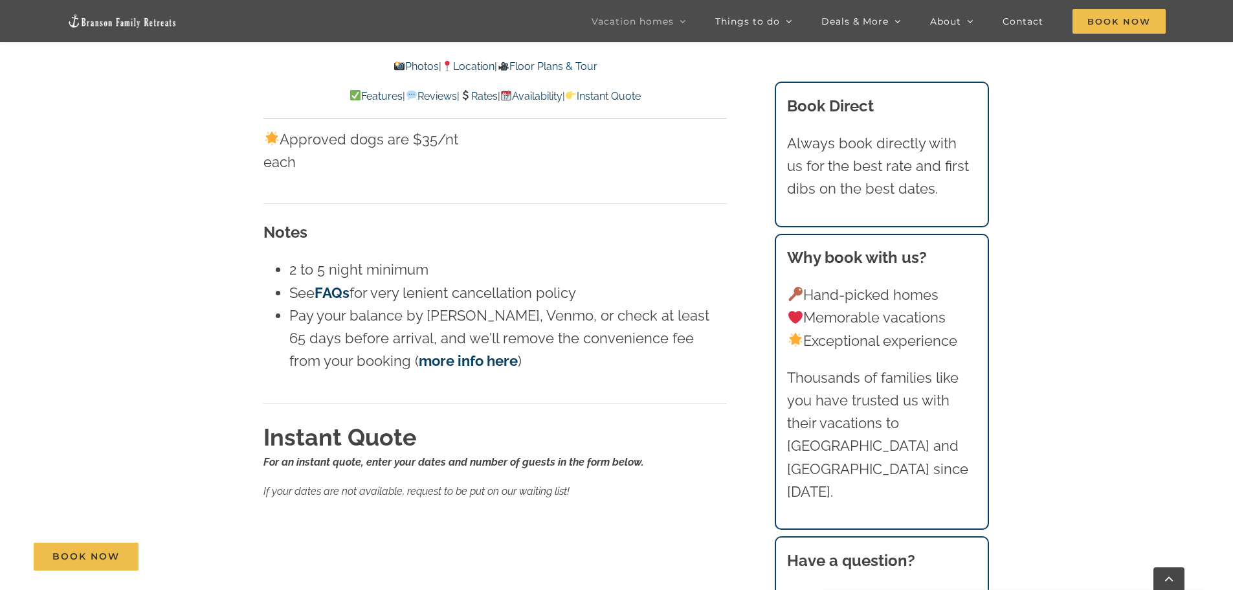
scroll to position [8336, 0]
